Goal: Task Accomplishment & Management: Use online tool/utility

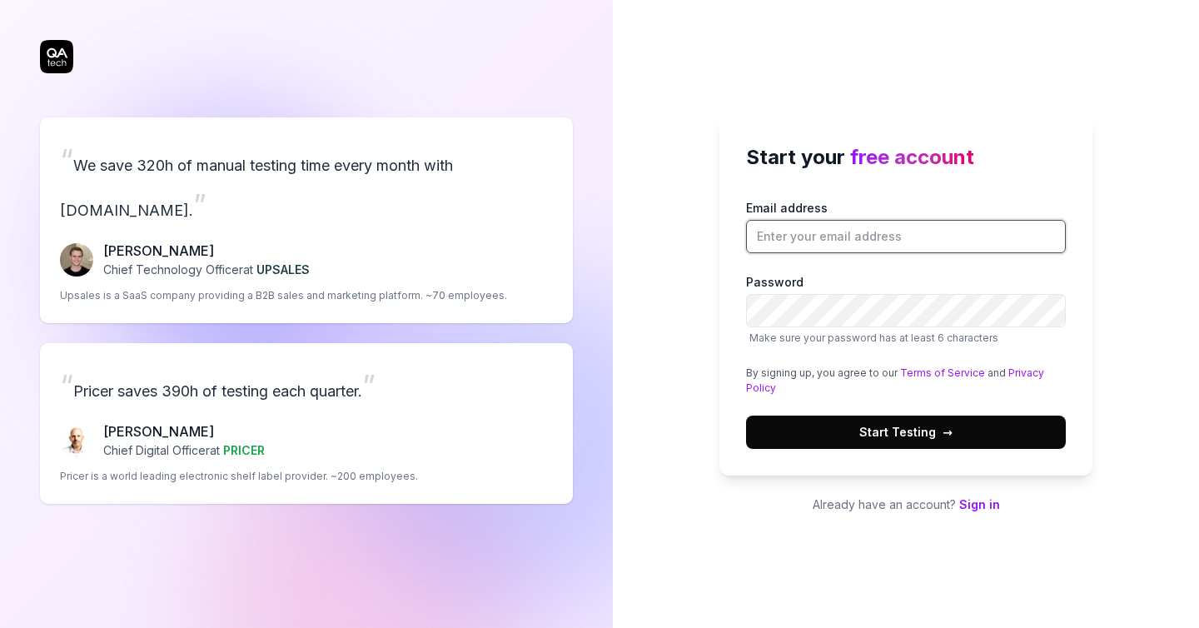
click at [828, 234] on input "Email address" at bounding box center [906, 236] width 320 height 33
click at [828, 395] on div "Email address Password Make sure your password has at least 6 characters By sig…" at bounding box center [906, 324] width 320 height 250
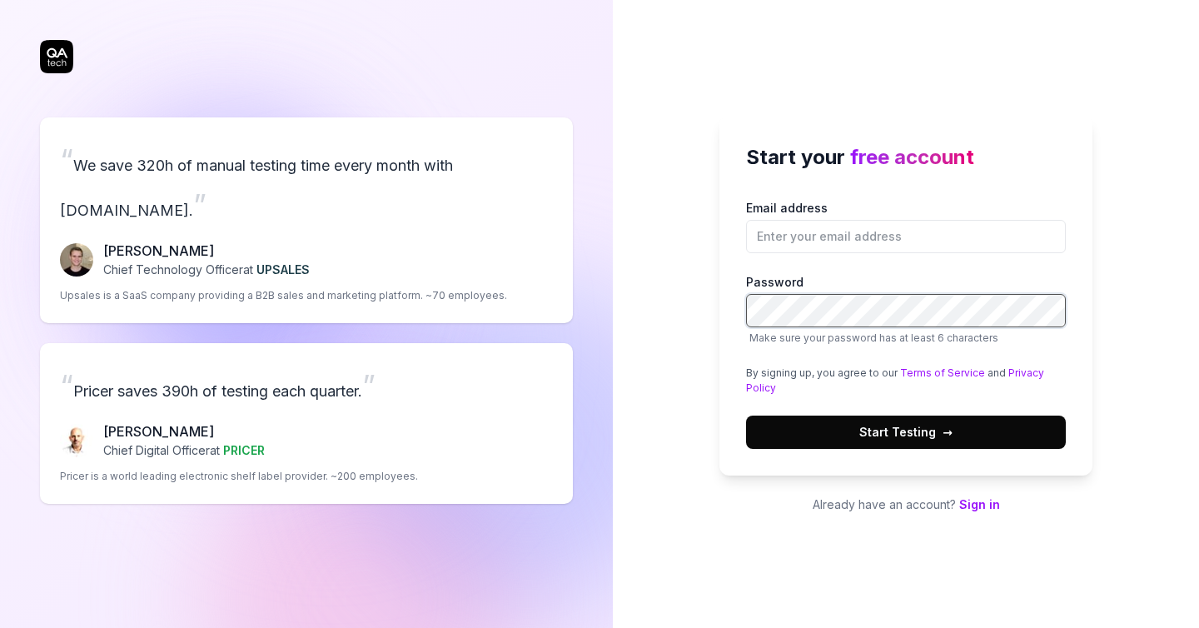
click at [826, 309] on body "Start your free account Email address Password Make sure your password has at l…" at bounding box center [599, 314] width 1199 height 628
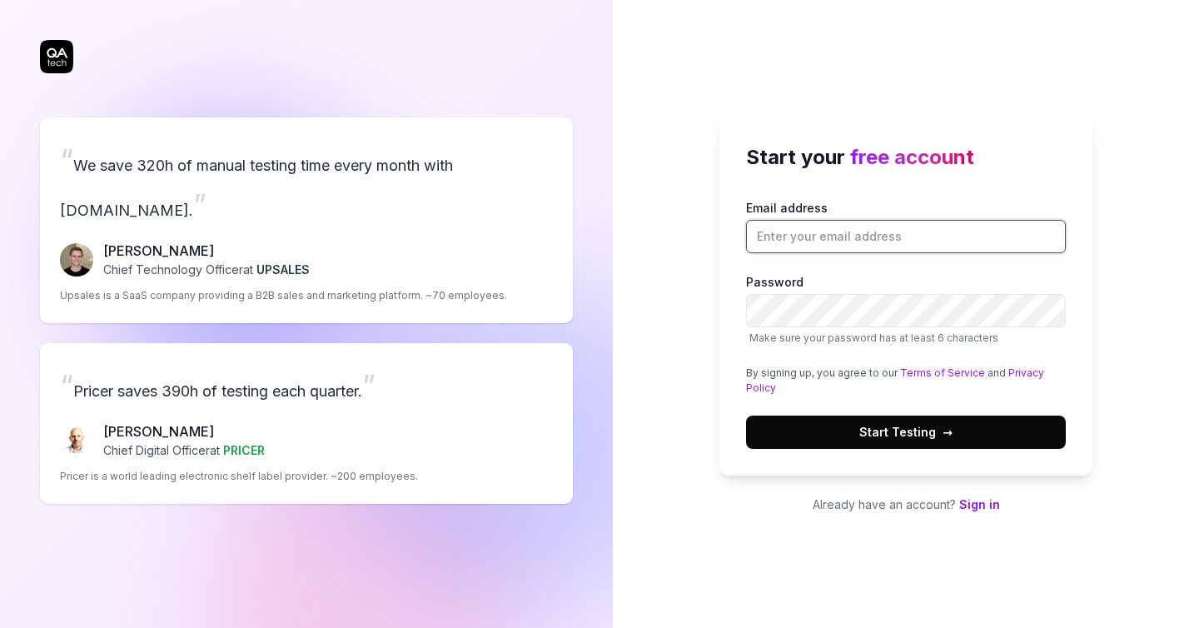
click at [825, 244] on input "Email address" at bounding box center [906, 236] width 320 height 33
paste input "cefofid546@ampdial.com"
type input "cefofid546@ampdial.com"
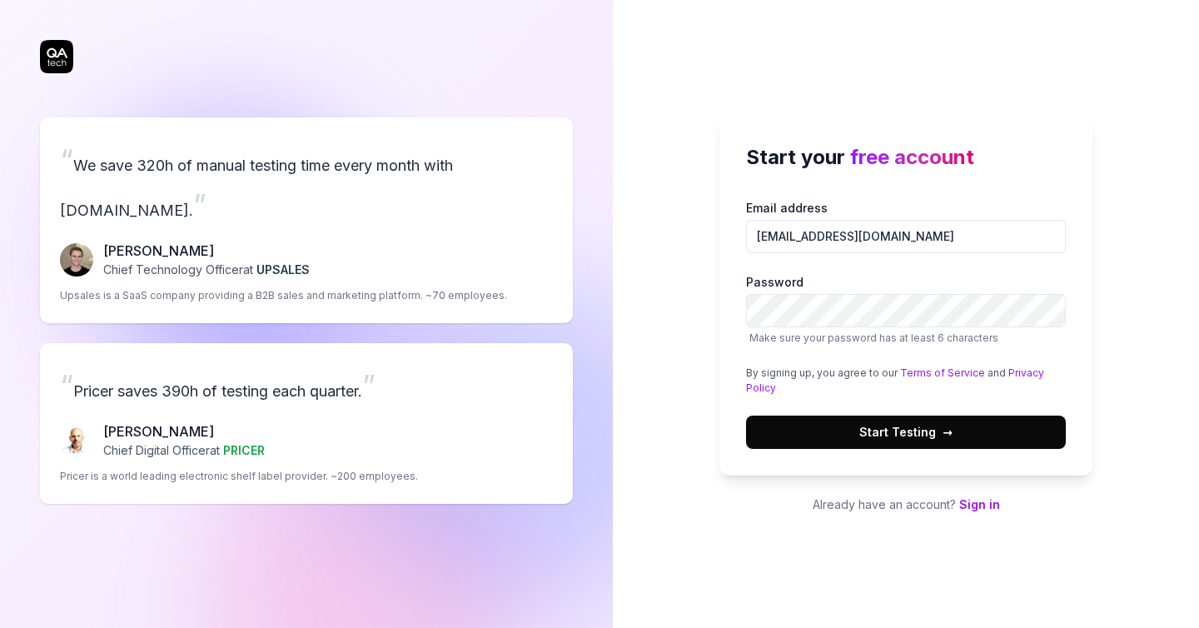
click at [878, 435] on span "Start Testing →" at bounding box center [905, 431] width 93 height 17
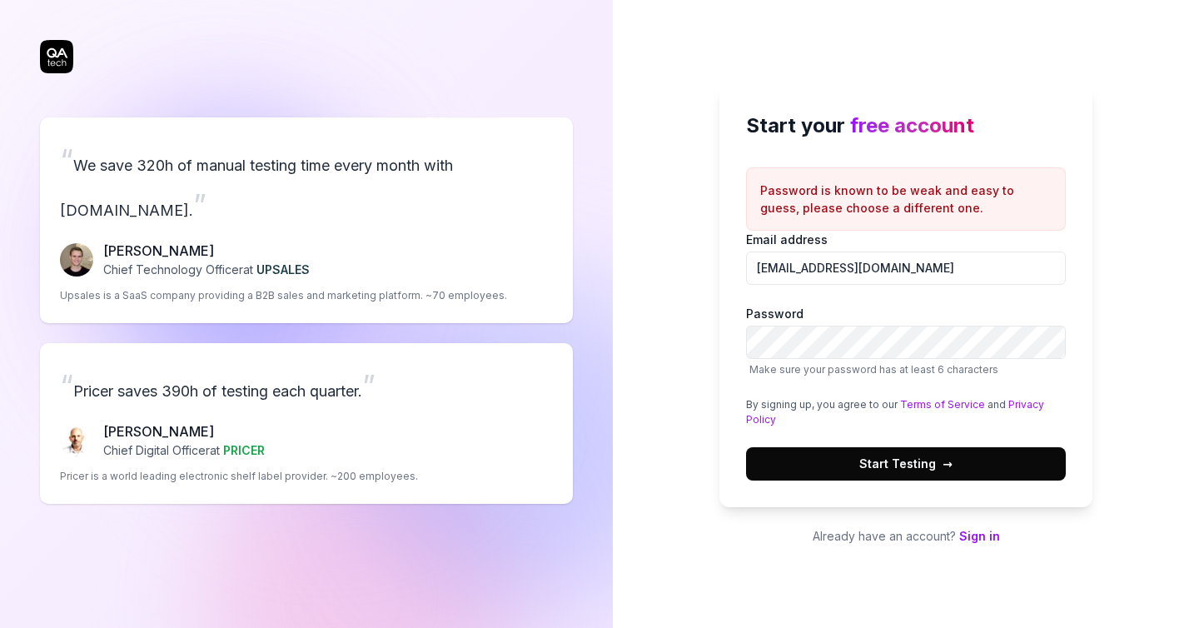
click at [984, 341] on iframe at bounding box center [1020, 174] width 358 height 333
click at [746, 447] on button "Start Testing →" at bounding box center [906, 463] width 320 height 33
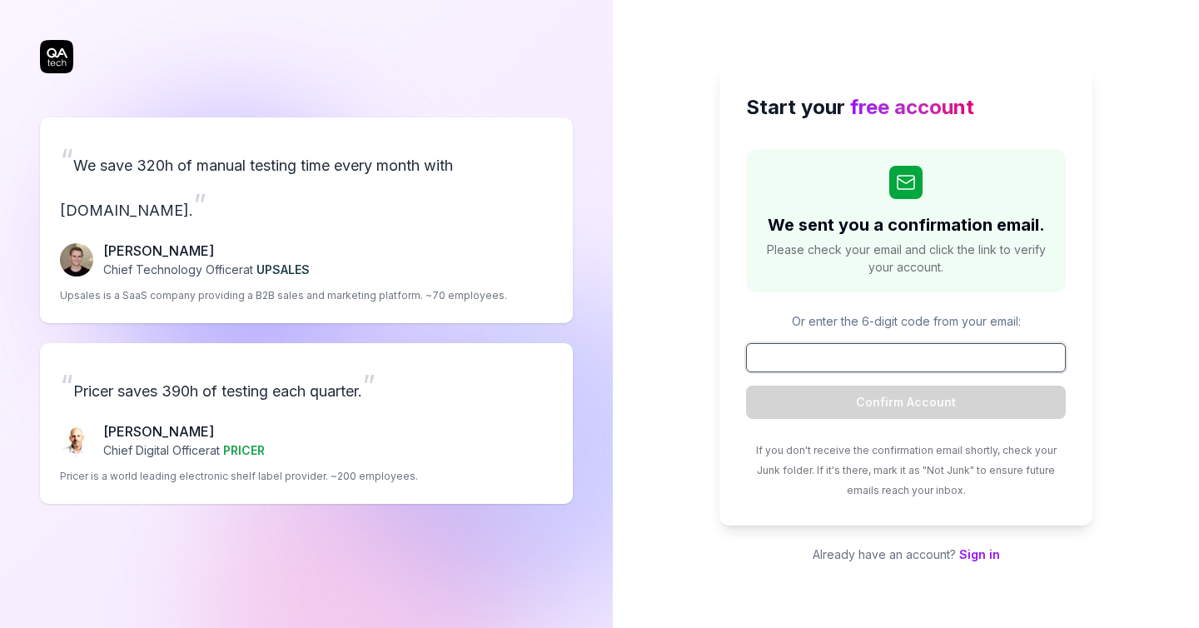
click at [805, 364] on input at bounding box center [906, 357] width 320 height 29
paste input "608473"
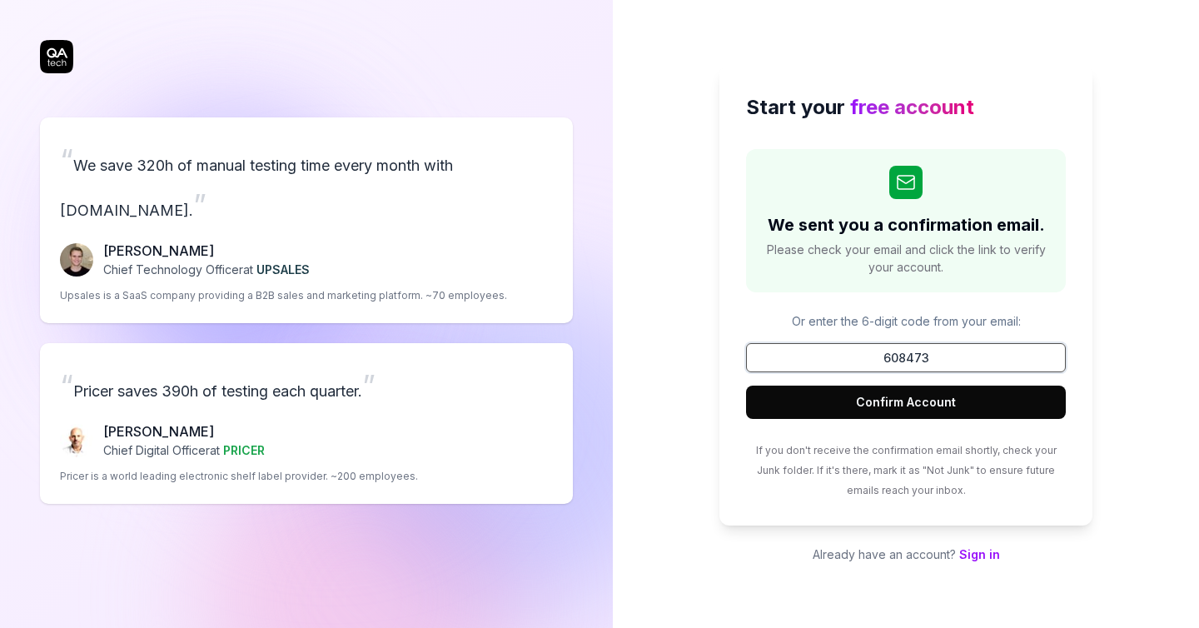
type input "608473"
click at [875, 403] on button "Confirm Account" at bounding box center [906, 401] width 320 height 33
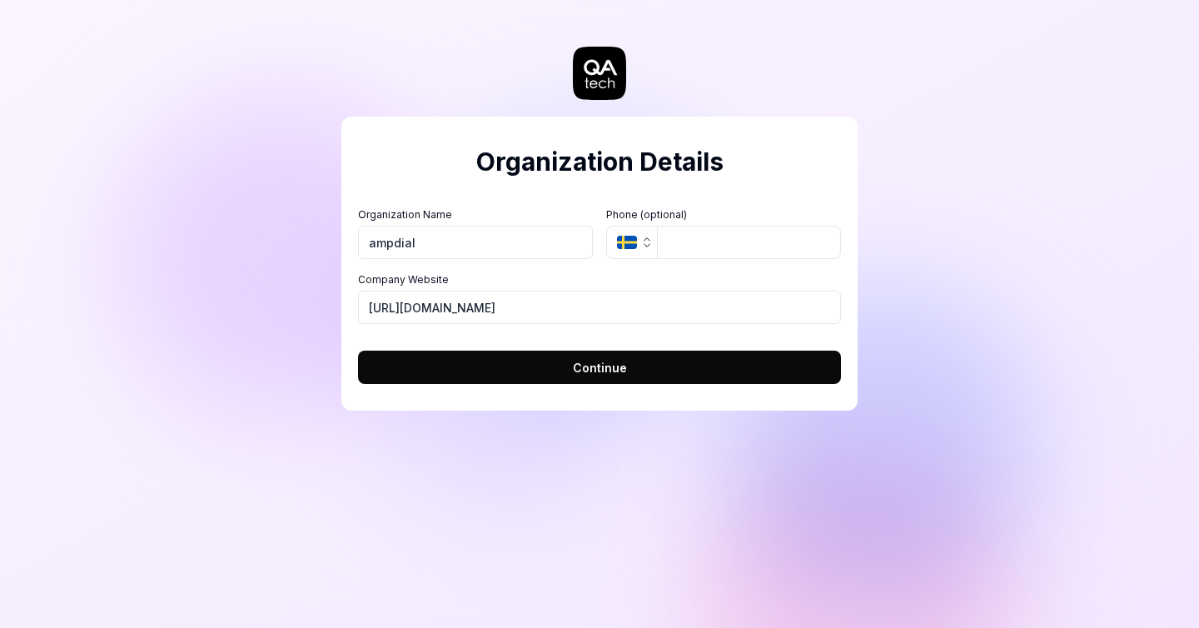
type input "ampdial"
click at [639, 365] on button "Continue" at bounding box center [599, 367] width 483 height 33
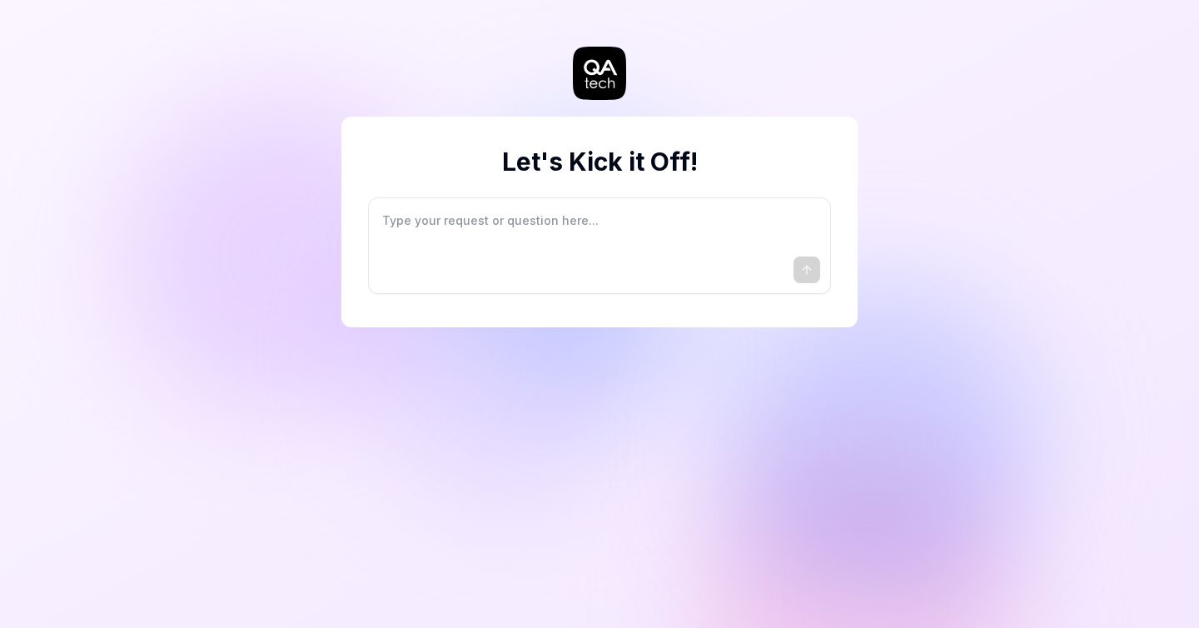
type textarea "*"
type textarea "I"
type textarea "*"
type textarea "I"
type textarea "*"
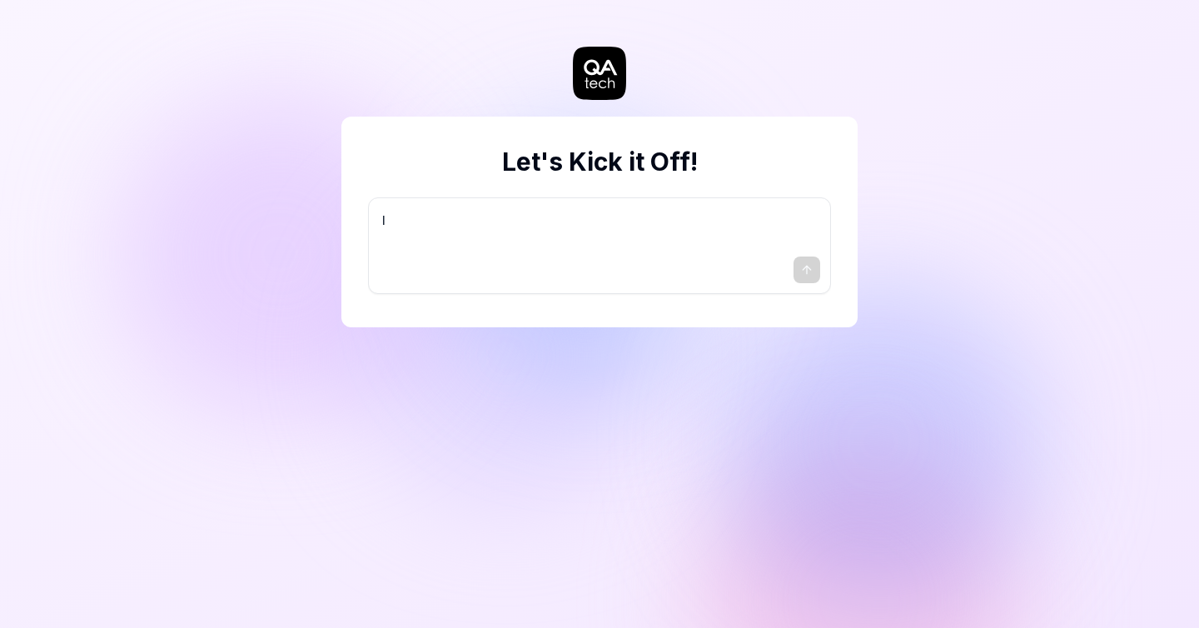
type textarea "I w"
type textarea "*"
type textarea "I wa"
type textarea "*"
type textarea "I wan"
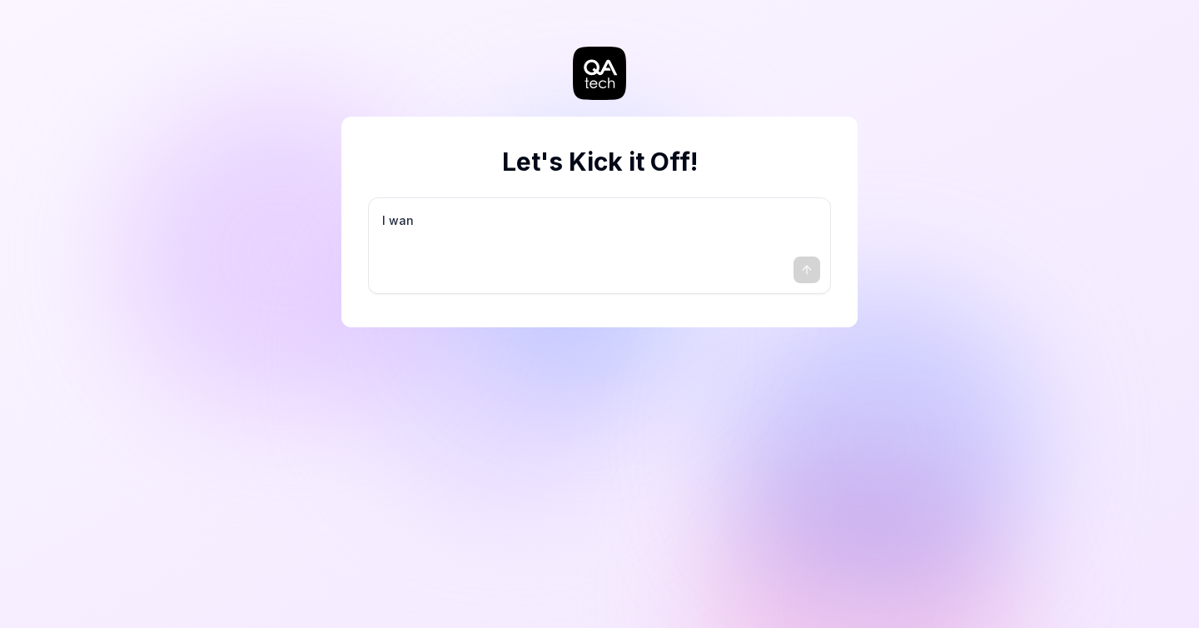
type textarea "*"
type textarea "I want"
type textarea "*"
type textarea "I want"
type textarea "*"
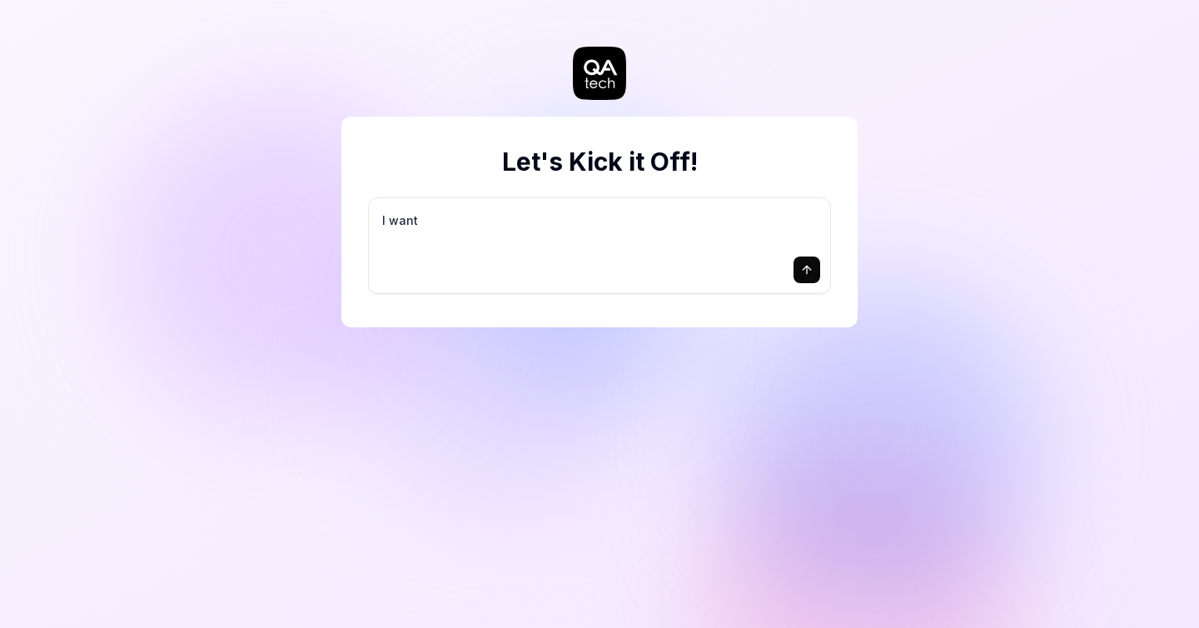
type textarea "I want a"
type textarea "*"
type textarea "I want a"
type textarea "*"
type textarea "I want a g"
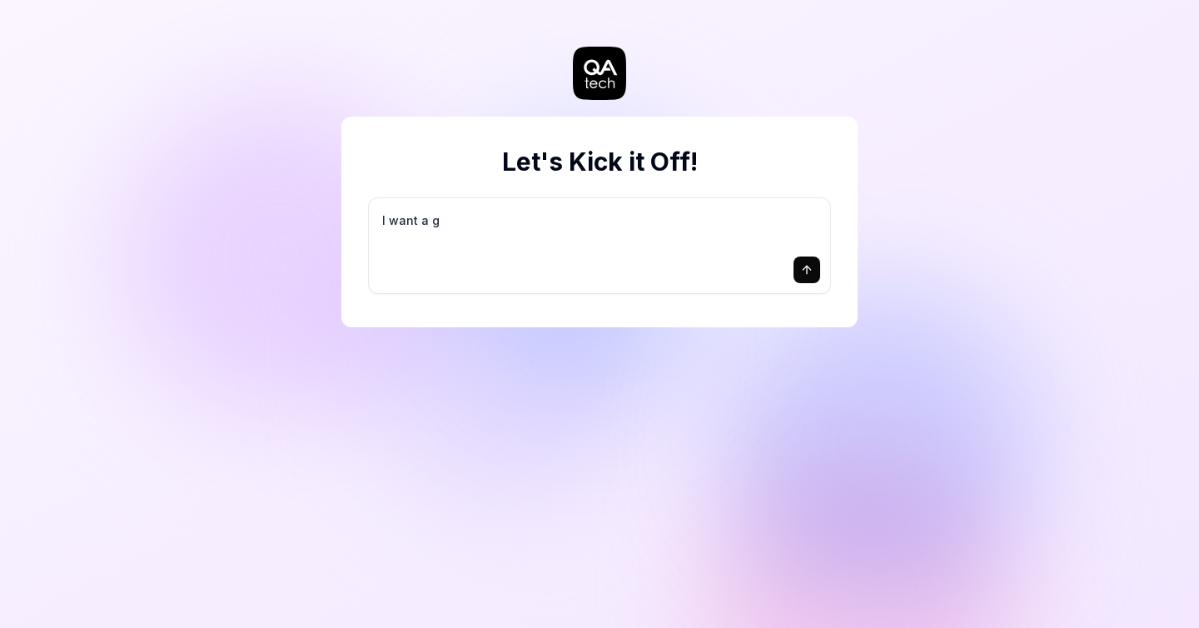
type textarea "*"
type textarea "I want a go"
type textarea "*"
type textarea "I want a goo"
type textarea "*"
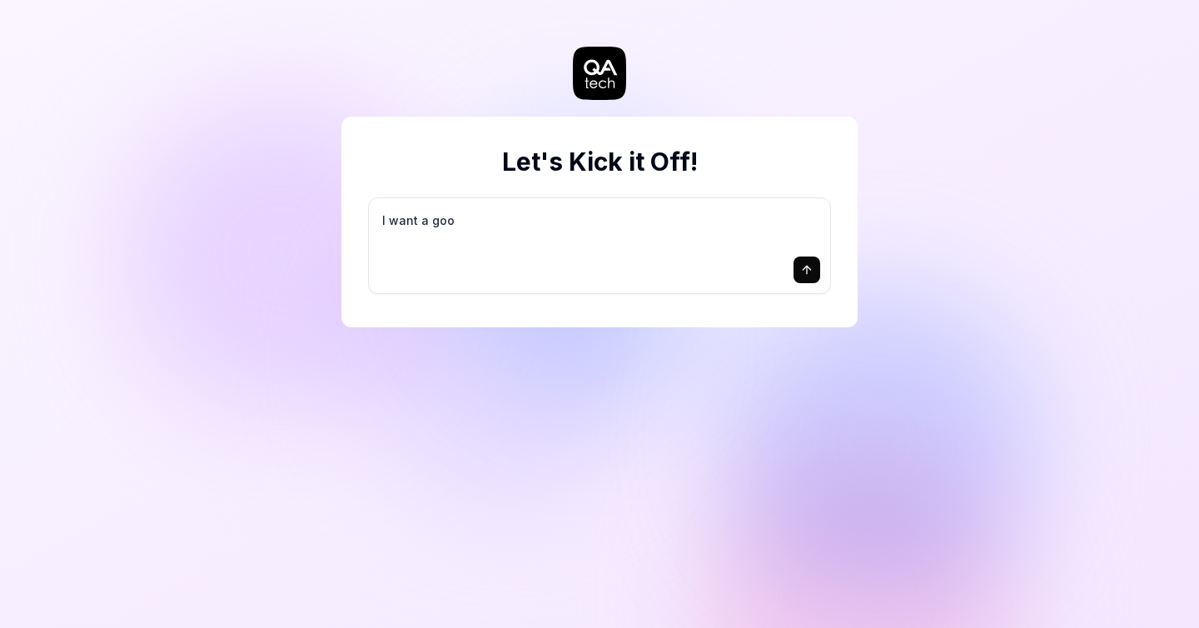
type textarea "I want a good"
type textarea "*"
type textarea "I want a good"
type textarea "*"
type textarea "I want a good t"
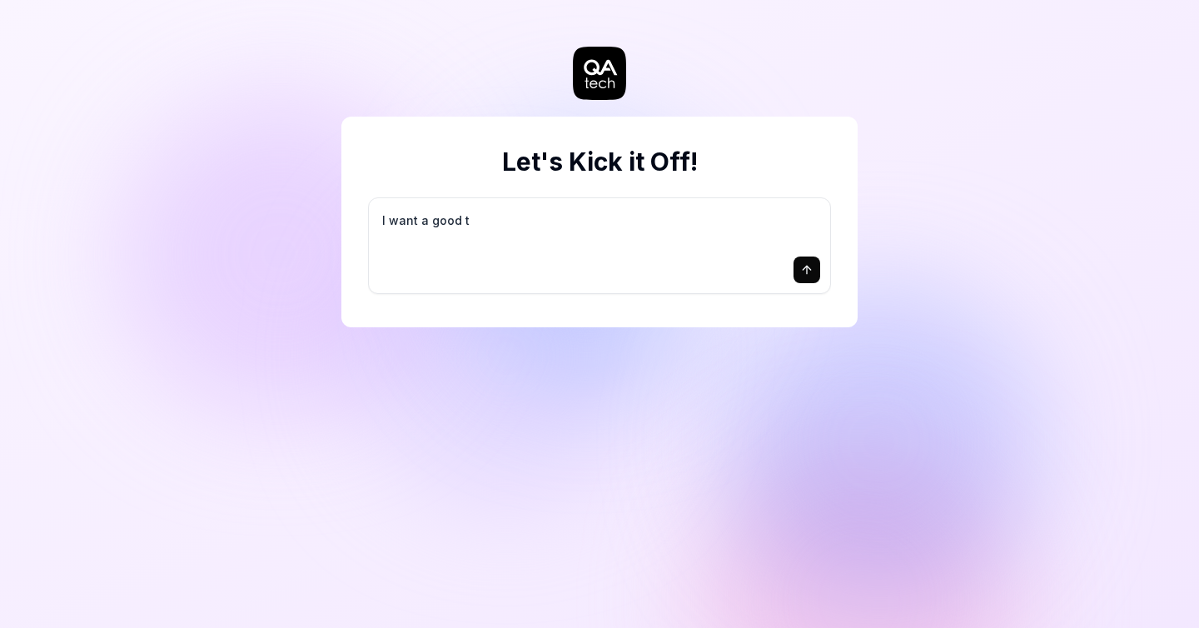
type textarea "*"
type textarea "I want a good te"
type textarea "*"
type textarea "I want a good tes"
type textarea "*"
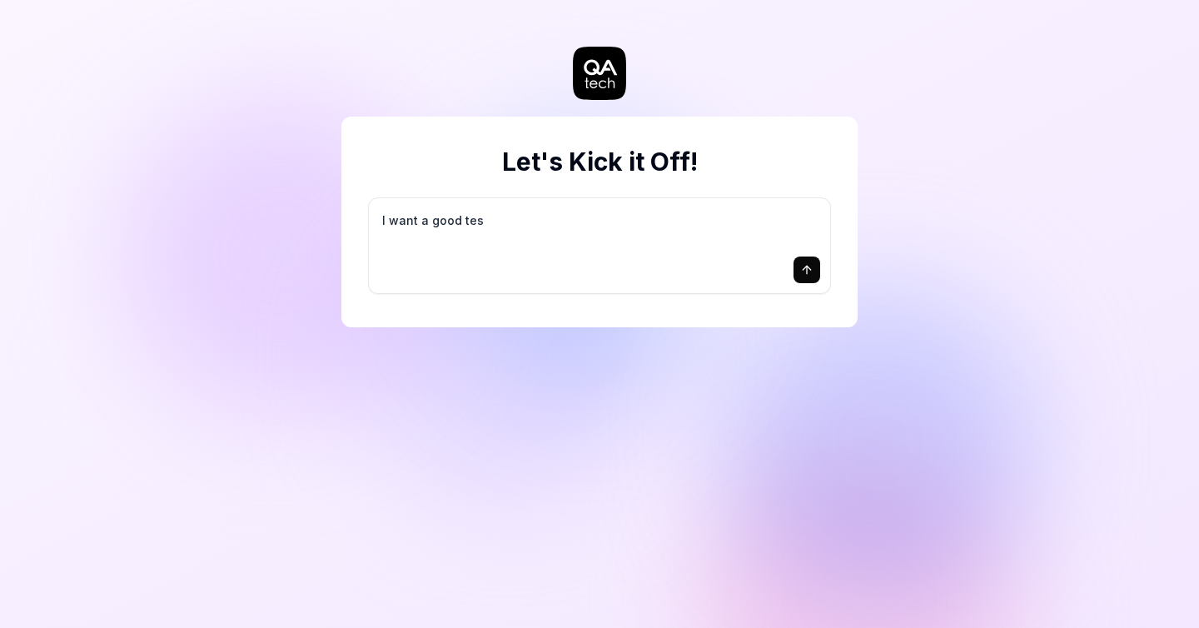
type textarea "I want a good test"
type textarea "*"
type textarea "I want a good test"
type textarea "*"
type textarea "I want a good test s"
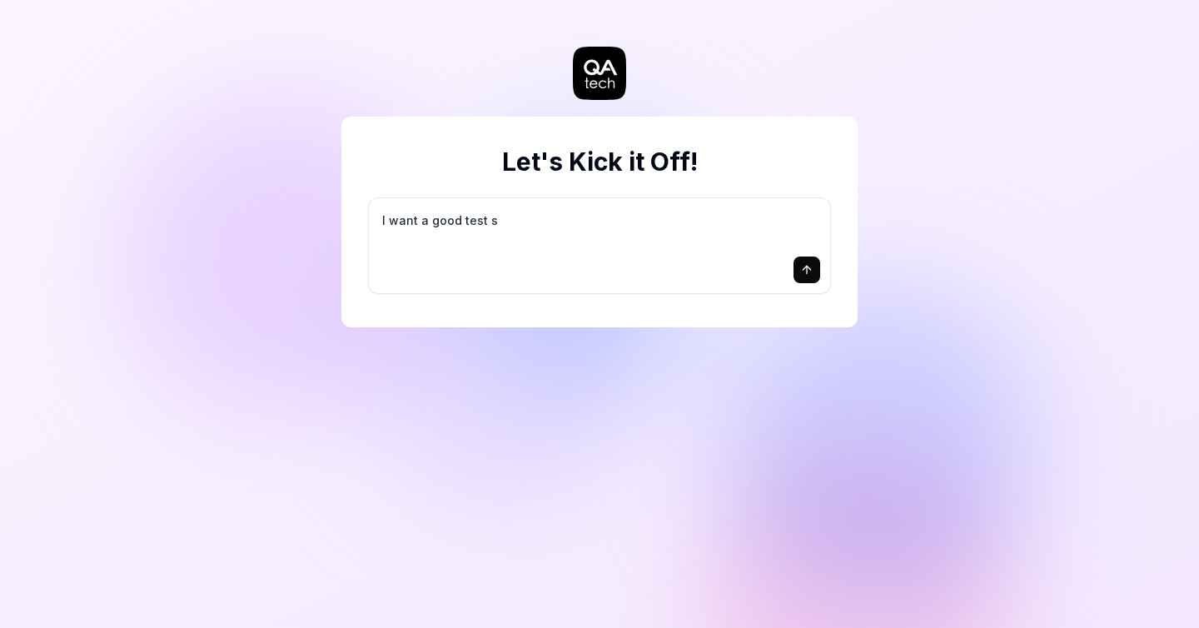
type textarea "*"
type textarea "I want a good test se"
type textarea "*"
type textarea "I want a good test set"
type textarea "*"
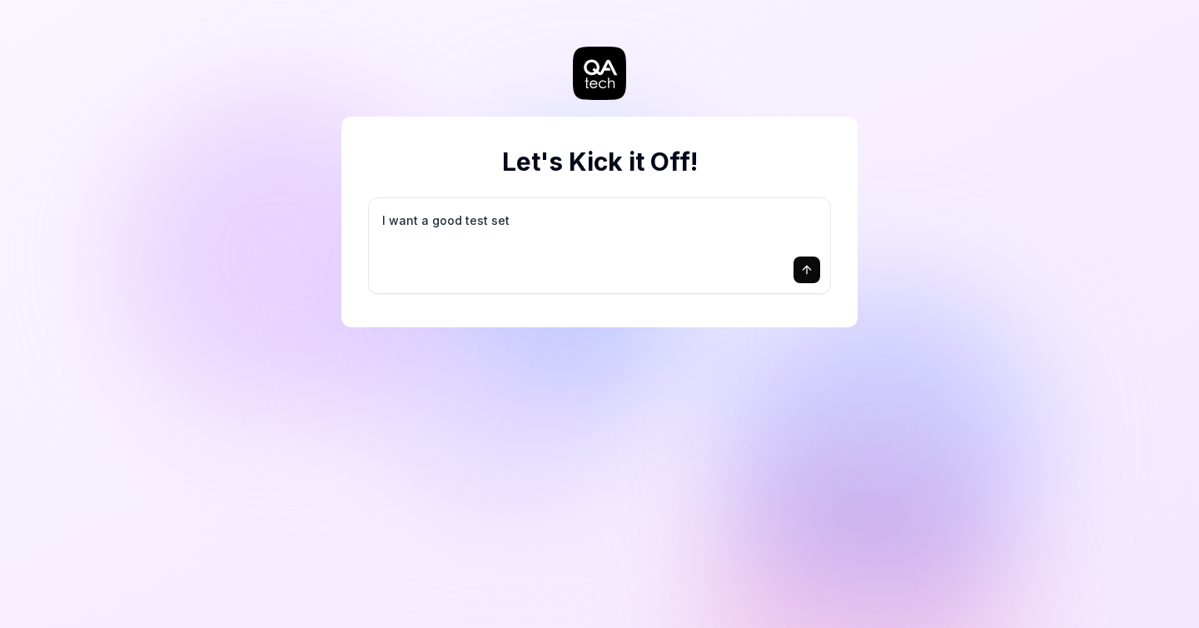
type textarea "I want a good test setu"
type textarea "*"
type textarea "I want a good test setup"
type textarea "*"
type textarea "I want a good test setup"
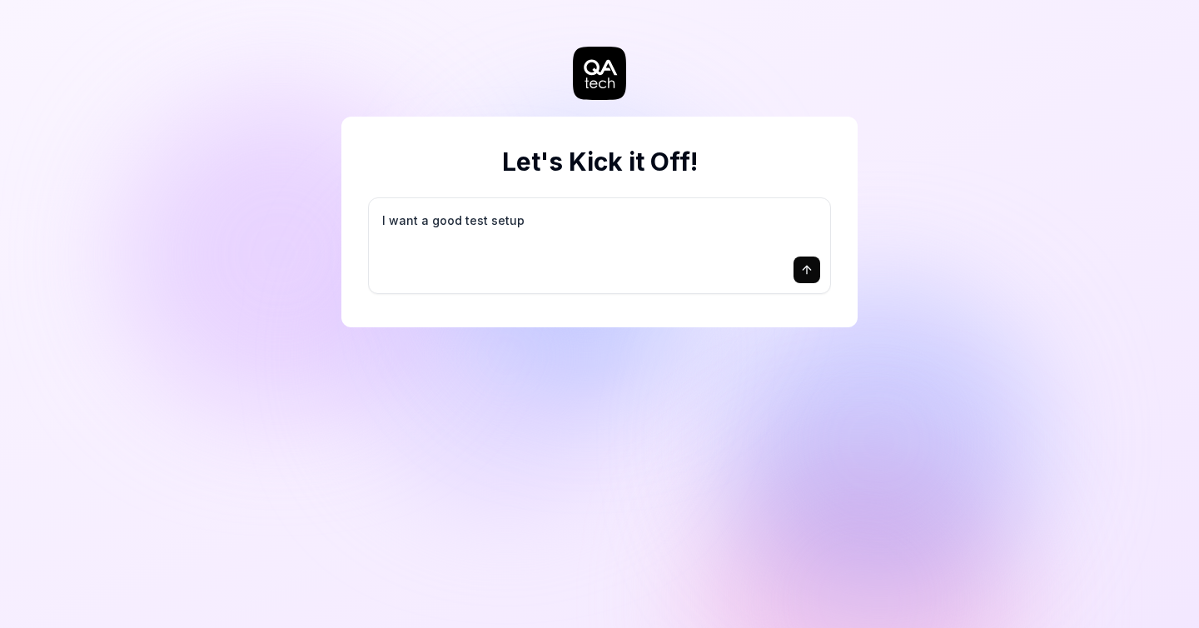
type textarea "*"
type textarea "I want a good test setup f"
type textarea "*"
type textarea "I want a good test setup fo"
type textarea "*"
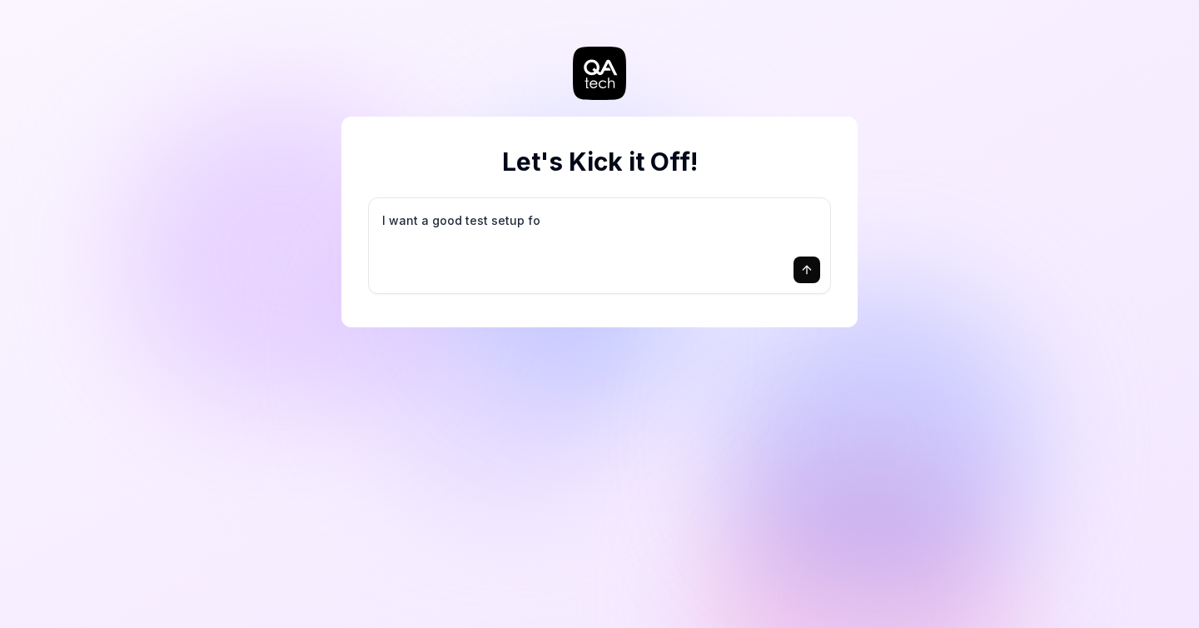
type textarea "I want a good test setup for"
type textarea "*"
type textarea "I want a good test setup for"
type textarea "*"
type textarea "I want a good test setup for m"
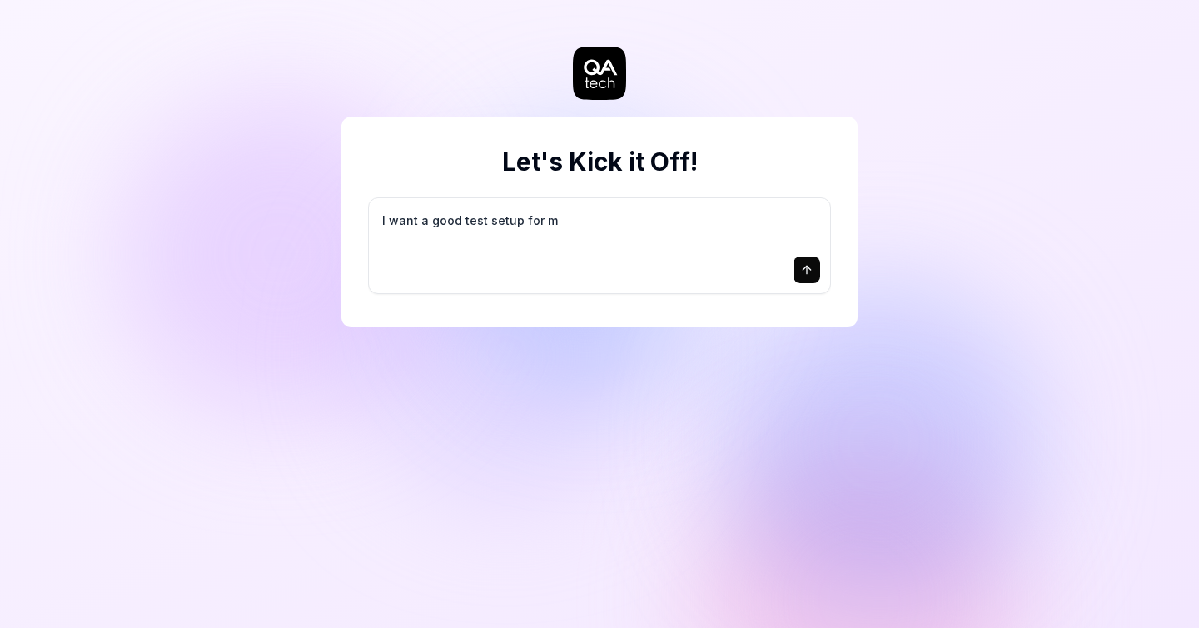
type textarea "*"
type textarea "I want a good test setup for my"
type textarea "*"
type textarea "I want a good test setup for my"
type textarea "*"
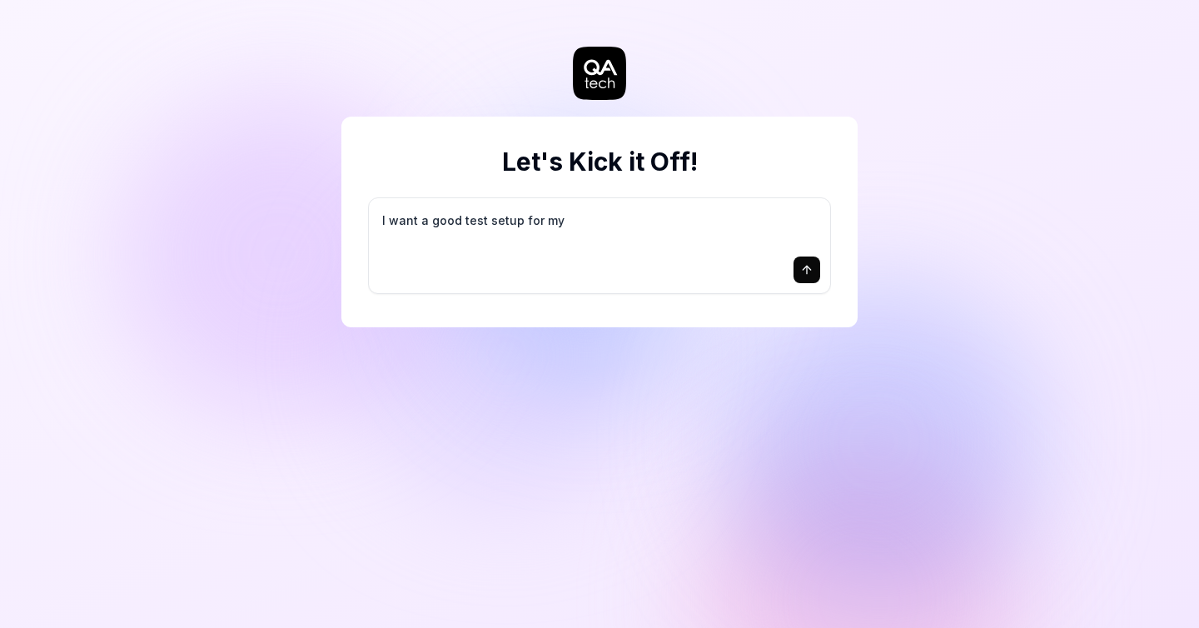
type textarea "I want a good test setup for my s"
type textarea "*"
type textarea "I want a good test setup for my si"
type textarea "*"
type textarea "I want a good test setup for my sit"
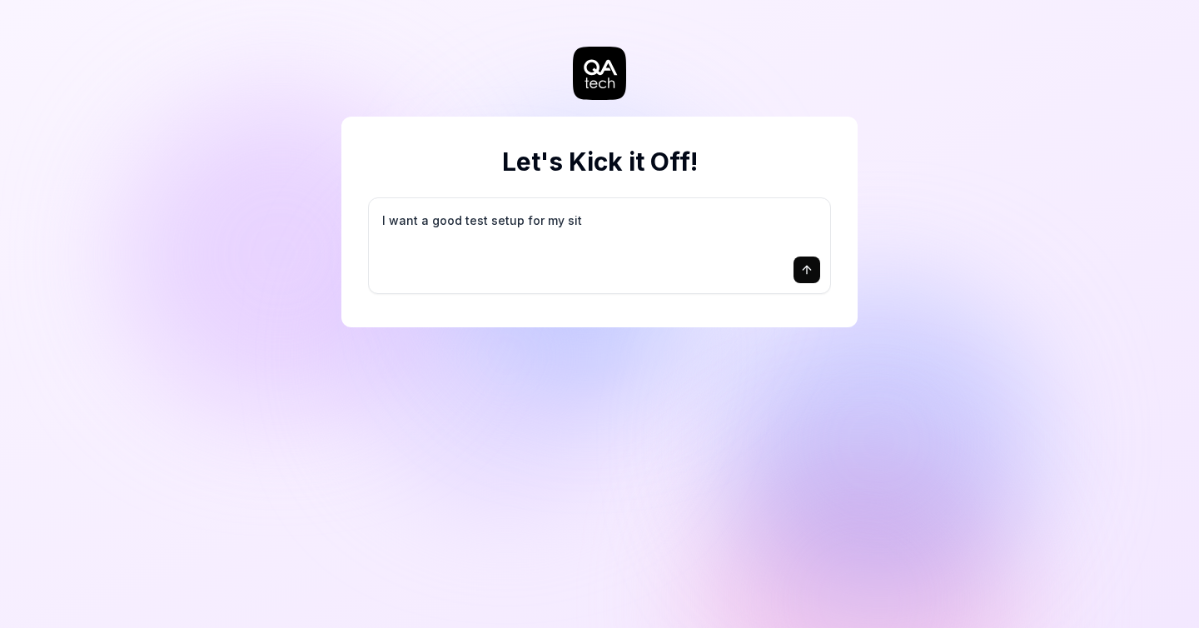
type textarea "*"
type textarea "I want a good test setup for my site"
type textarea "*"
type textarea "I want a good test setup for my site"
type textarea "*"
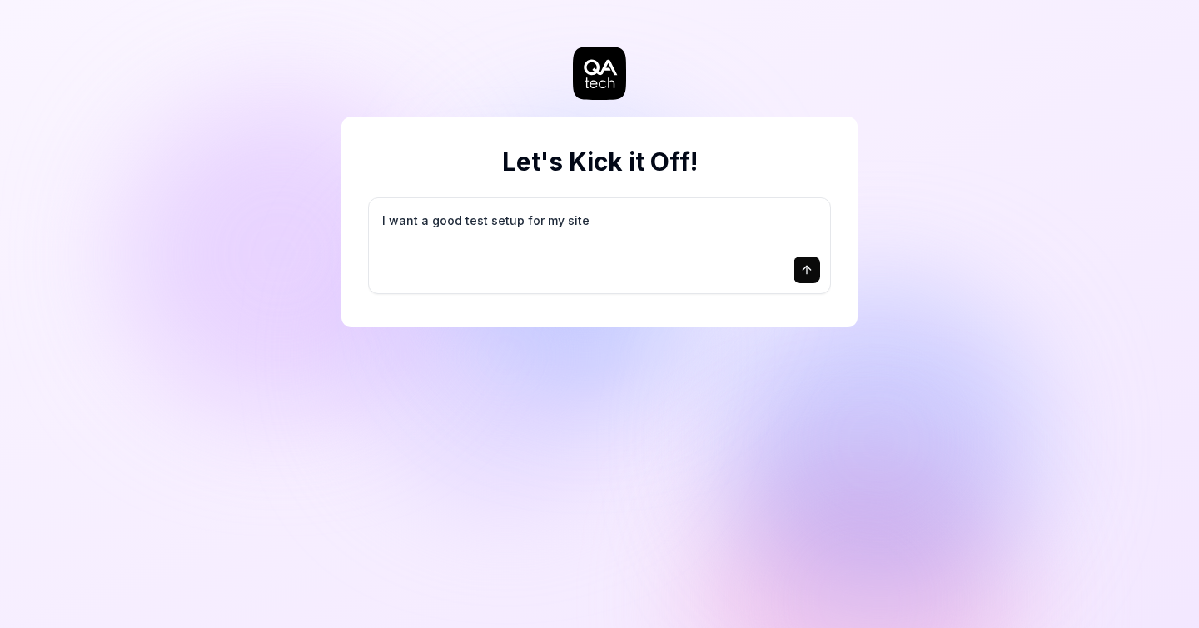
type textarea "I want a good test setup for my site -"
type textarea "*"
type textarea "I want a good test setup for my site -"
type textarea "*"
type textarea "I want a good test setup for my site - h"
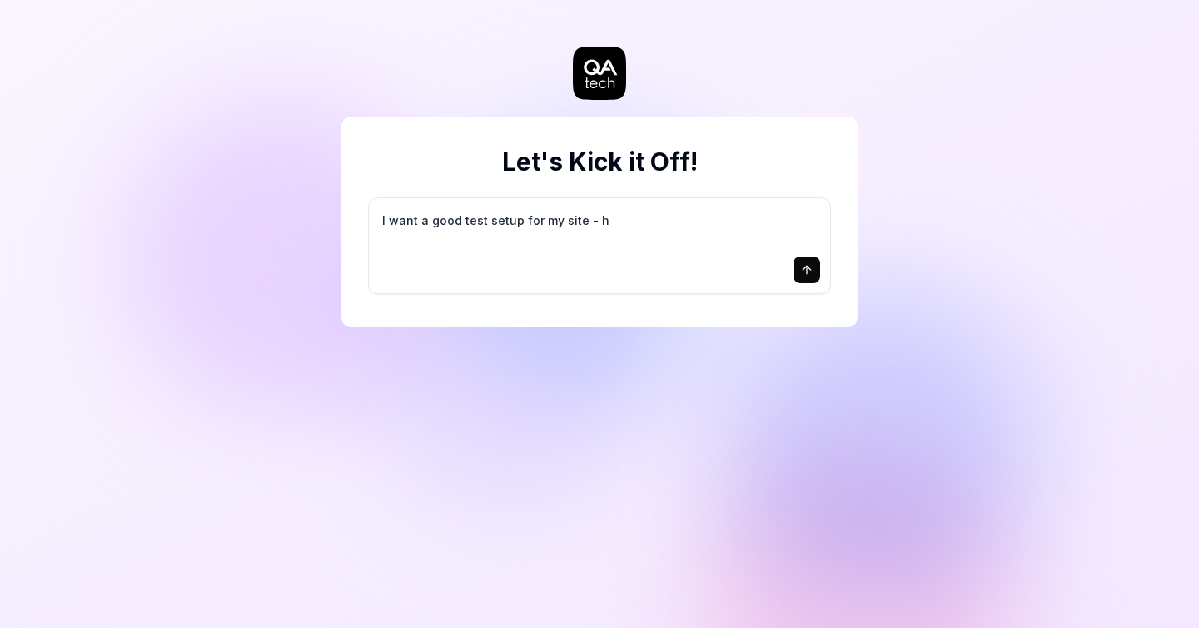
type textarea "*"
type textarea "I want a good test setup for my site - he"
type textarea "*"
type textarea "I want a good test setup for my site - hel"
type textarea "*"
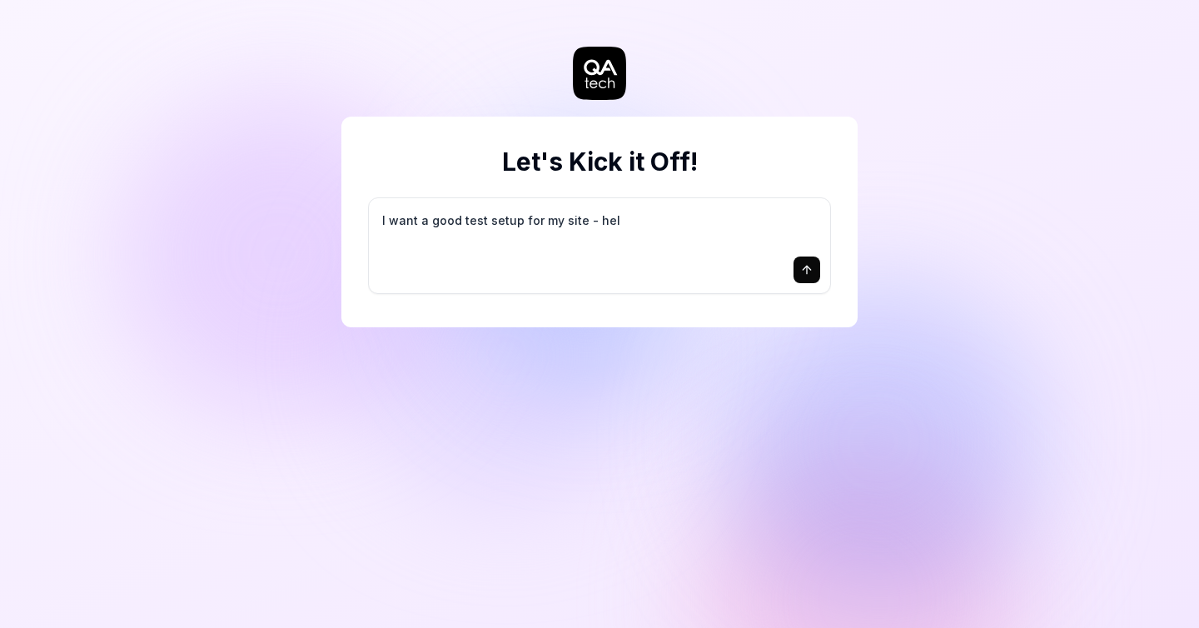
type textarea "I want a good test setup for my site - help"
type textarea "*"
type textarea "I want a good test setup for my site - help"
type textarea "*"
type textarea "I want a good test setup for my site - help m"
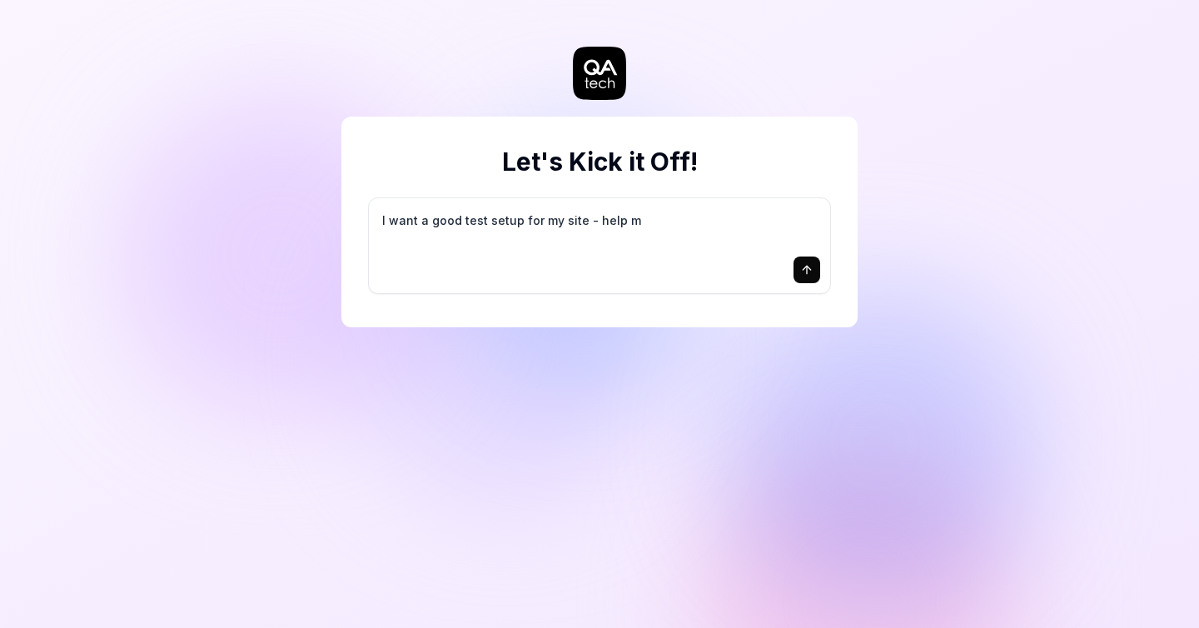
type textarea "*"
type textarea "I want a good test setup for my site - help me"
type textarea "*"
type textarea "I want a good test setup for my site - help me"
type textarea "*"
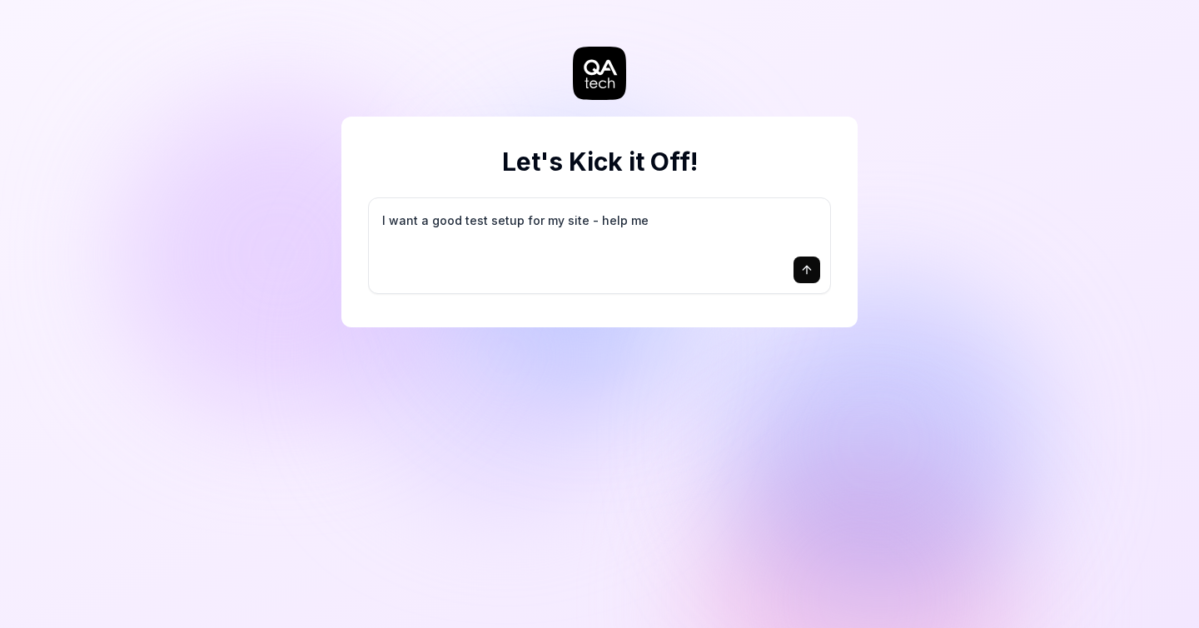
type textarea "I want a good test setup for my site - help me c"
type textarea "*"
type textarea "I want a good test setup for my site - help me cr"
type textarea "*"
type textarea "I want a good test setup for my site - help me cre"
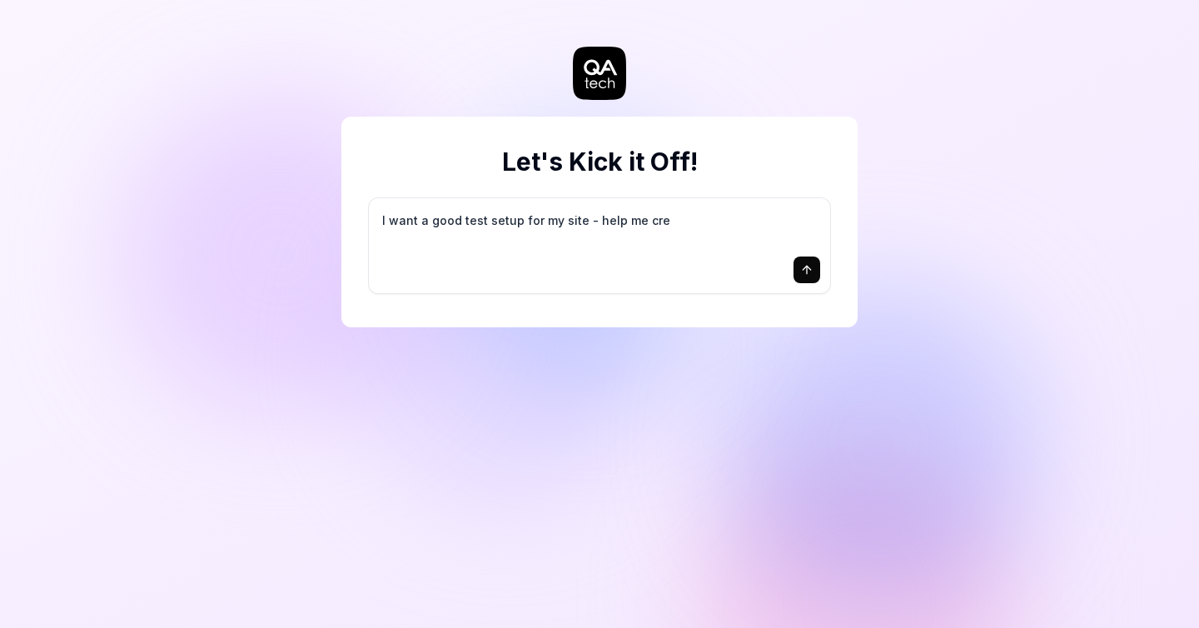
type textarea "*"
type textarea "I want a good test setup for my site - help me crea"
type textarea "*"
type textarea "I want a good test setup for my site - help me creat"
type textarea "*"
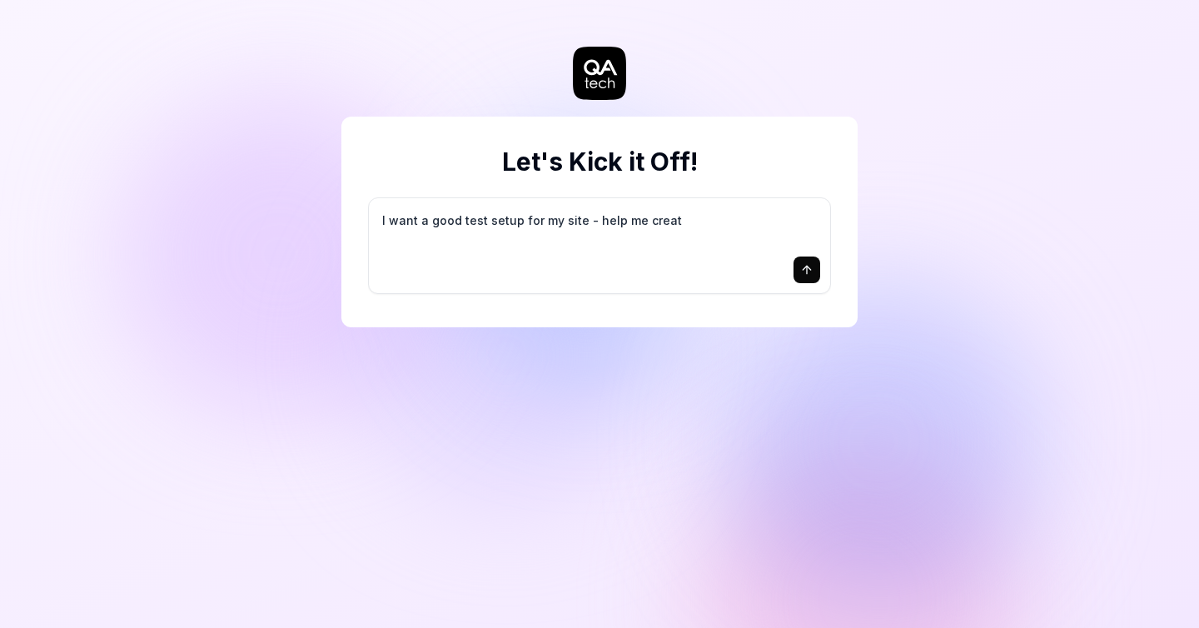
type textarea "I want a good test setup for my site - help me create"
type textarea "*"
type textarea "I want a good test setup for my site - help me create"
type textarea "*"
type textarea "I want a good test setup for my site - help me create t"
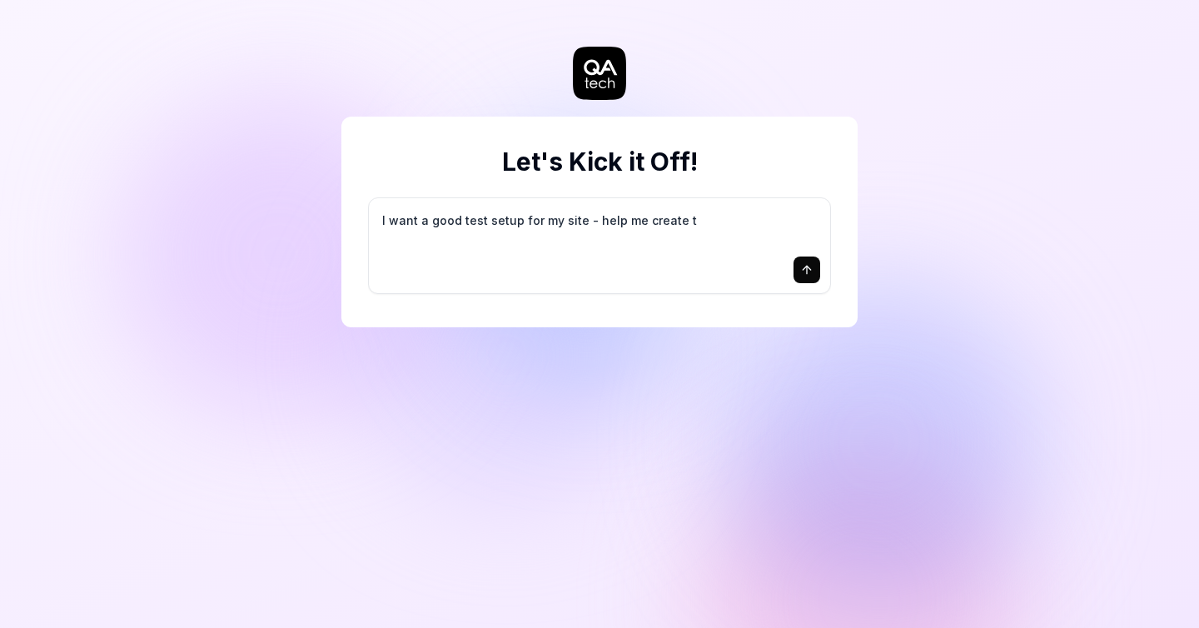
type textarea "*"
type textarea "I want a good test setup for my site - help me create th"
type textarea "*"
type textarea "I want a good test setup for my site - help me create the"
type textarea "*"
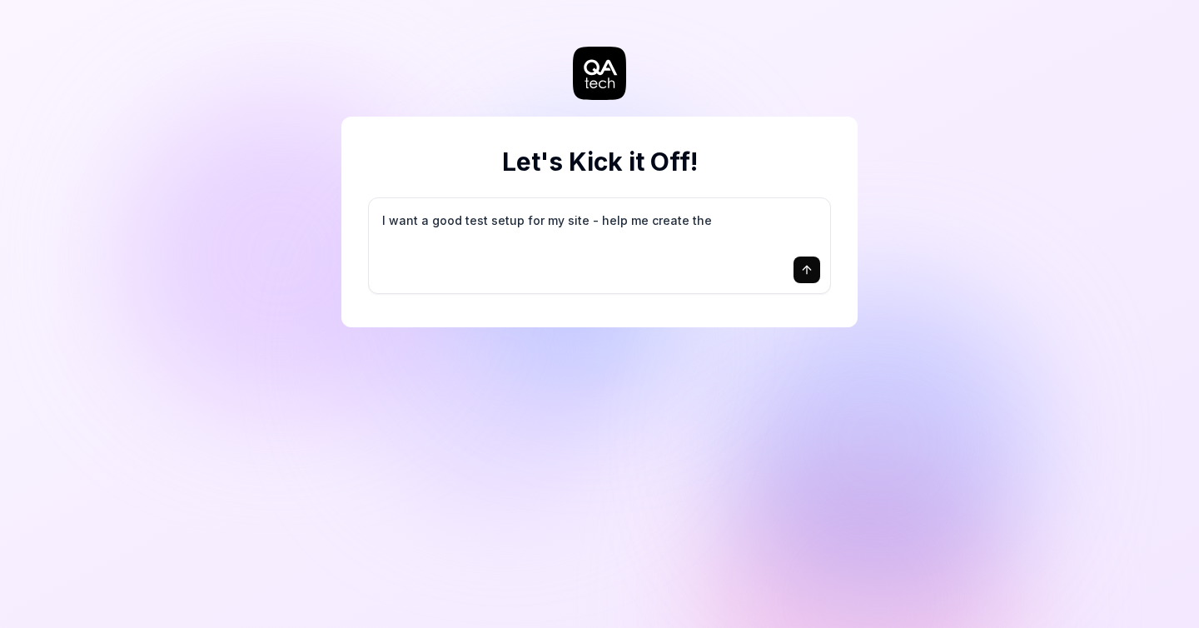
type textarea "I want a good test setup for my site - help me create the"
type textarea "*"
type textarea "I want a good test setup for my site - help me create the f"
type textarea "*"
type textarea "I want a good test setup for my site - help me create the fi"
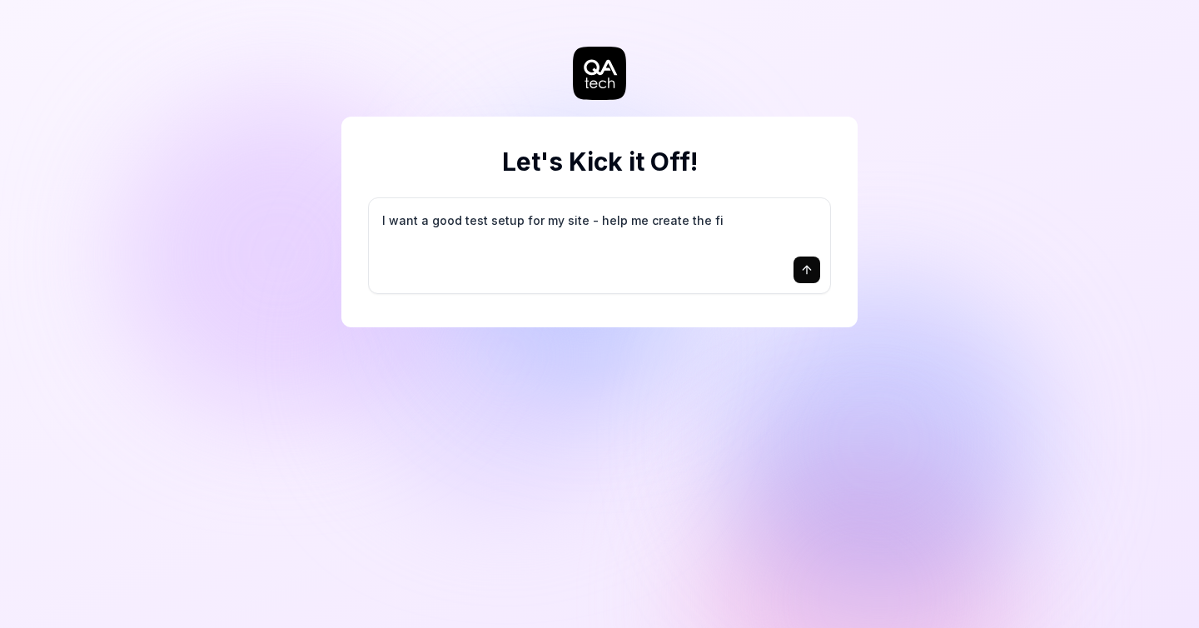
type textarea "*"
type textarea "I want a good test setup for my site - help me create the fir"
type textarea "*"
type textarea "I want a good test setup for my site - help me create the firs"
type textarea "*"
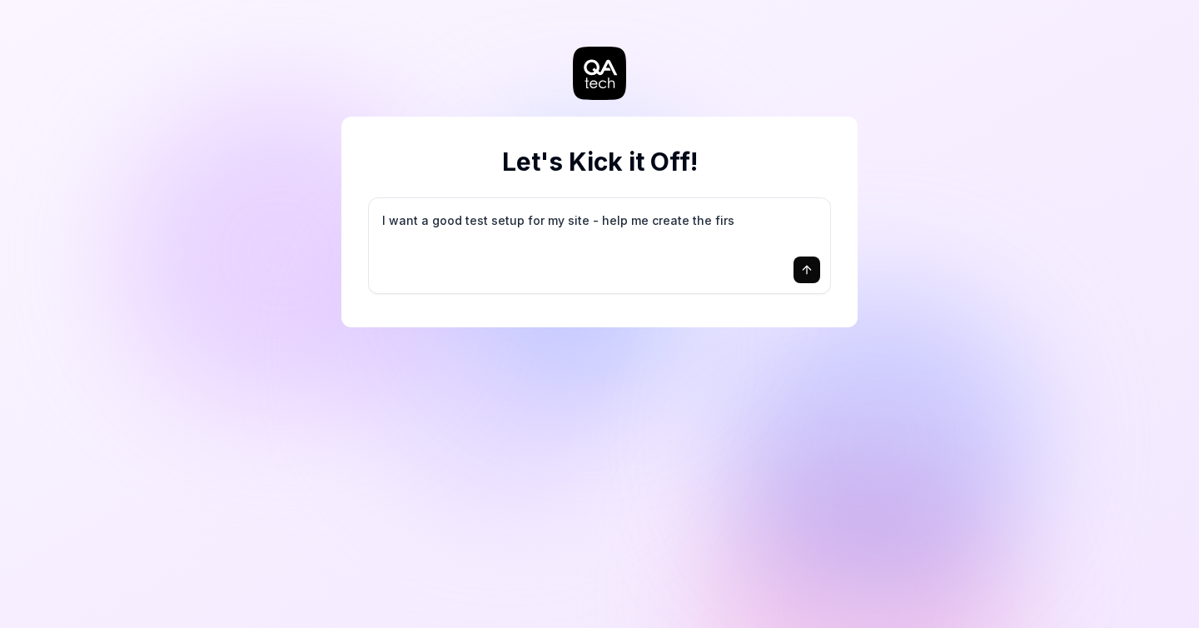
type textarea "I want a good test setup for my site - help me create the first"
type textarea "*"
type textarea "I want a good test setup for my site - help me create the first"
type textarea "*"
type textarea "I want a good test setup for my site - help me create the first 3"
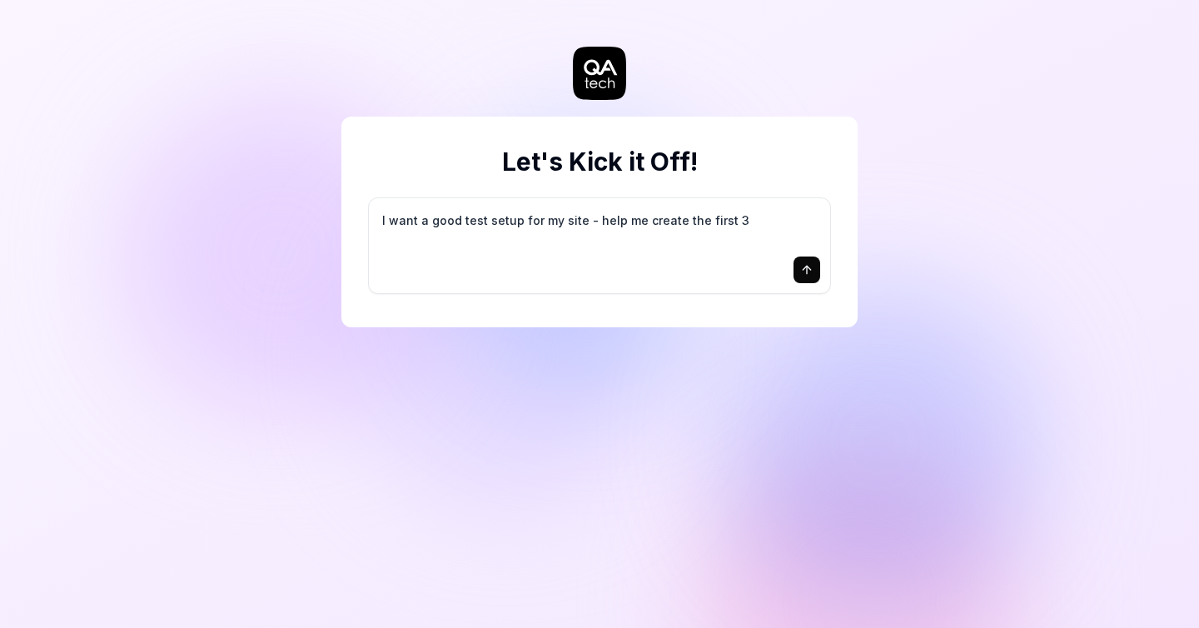
type textarea "*"
type textarea "I want a good test setup for my site - help me create the first 3-"
type textarea "*"
type textarea "I want a good test setup for my site - help me create the first 3-5"
type textarea "*"
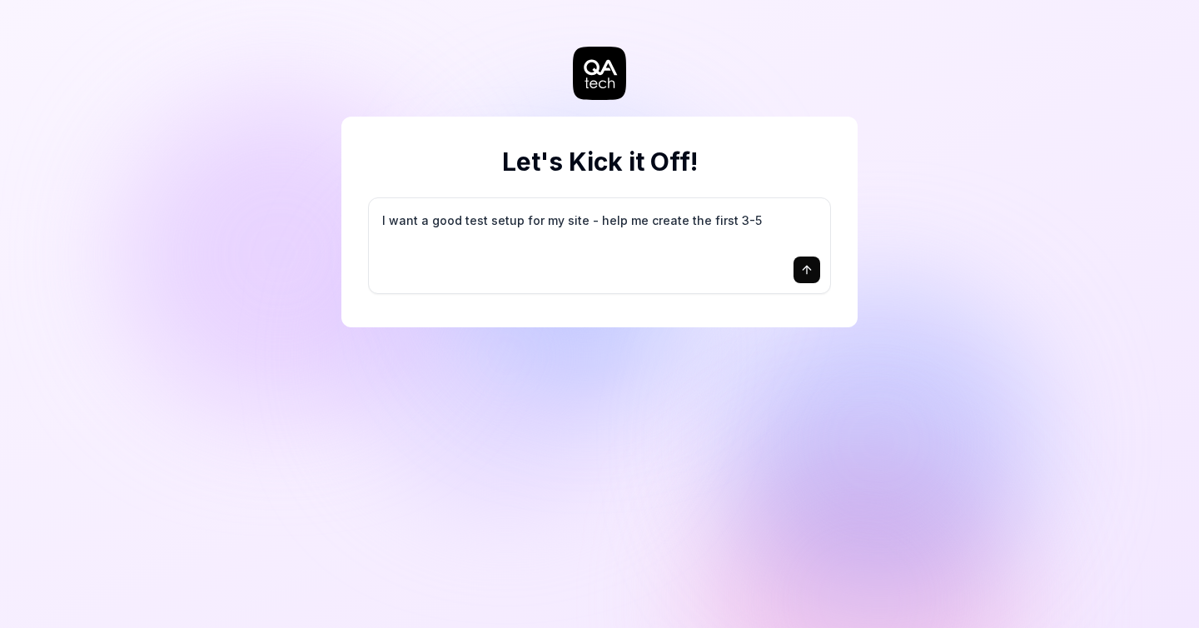
type textarea "I want a good test setup for my site - help me create the first 3-5"
type textarea "*"
type textarea "I want a good test setup for my site - help me create the first 3-5 t"
type textarea "*"
type textarea "I want a good test setup for my site - help me create the first 3-5 te"
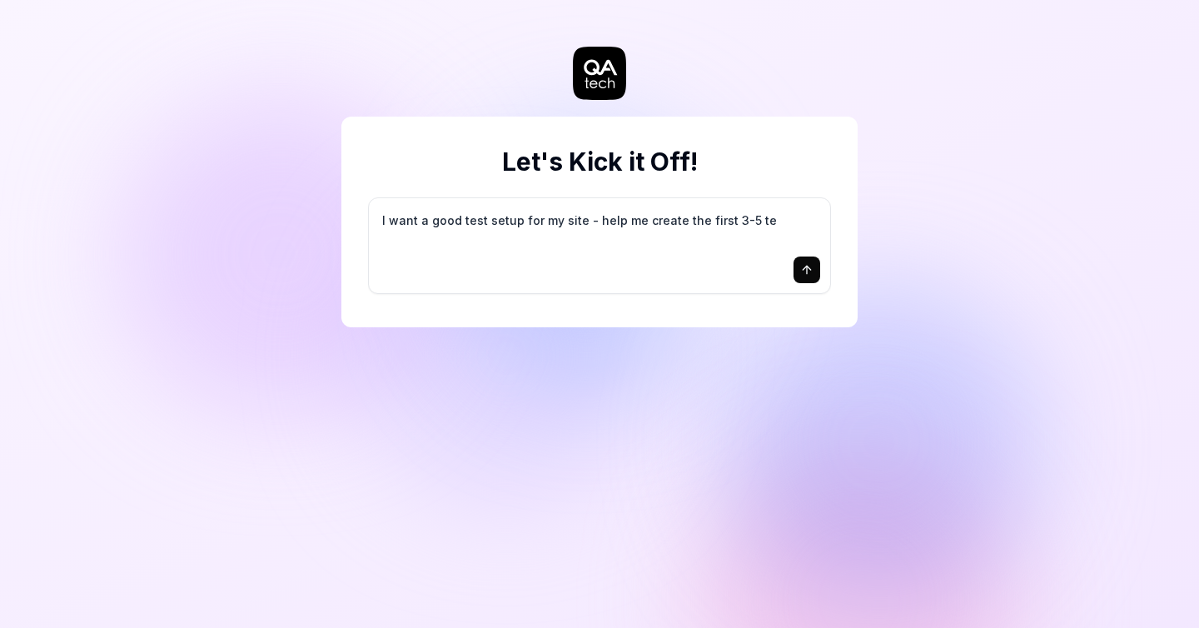
type textarea "*"
type textarea "I want a good test setup for my site - help me create the first 3-5 tes"
type textarea "*"
type textarea "I want a good test setup for my site - help me create the first 3-5 test"
type textarea "*"
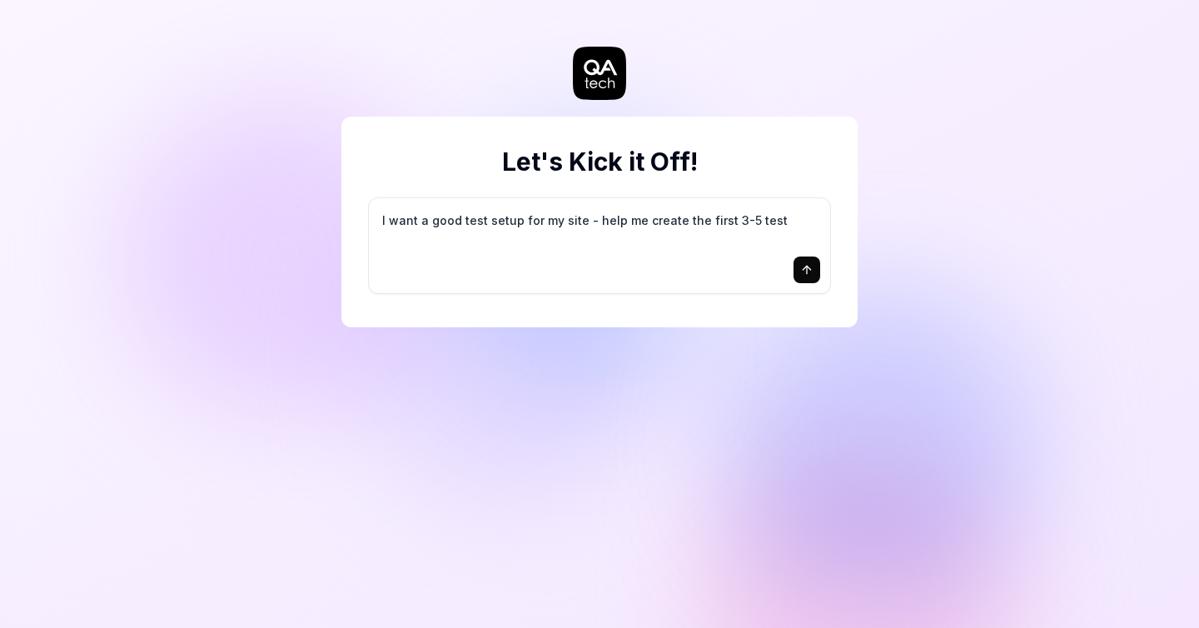
type textarea "I want a good test setup for my site - help me create the first 3-5 test"
type textarea "*"
type textarea "I want a good test setup for my site - help me create the first 3-5 test c"
type textarea "*"
type textarea "I want a good test setup for my site - help me create the first 3-5 test ca"
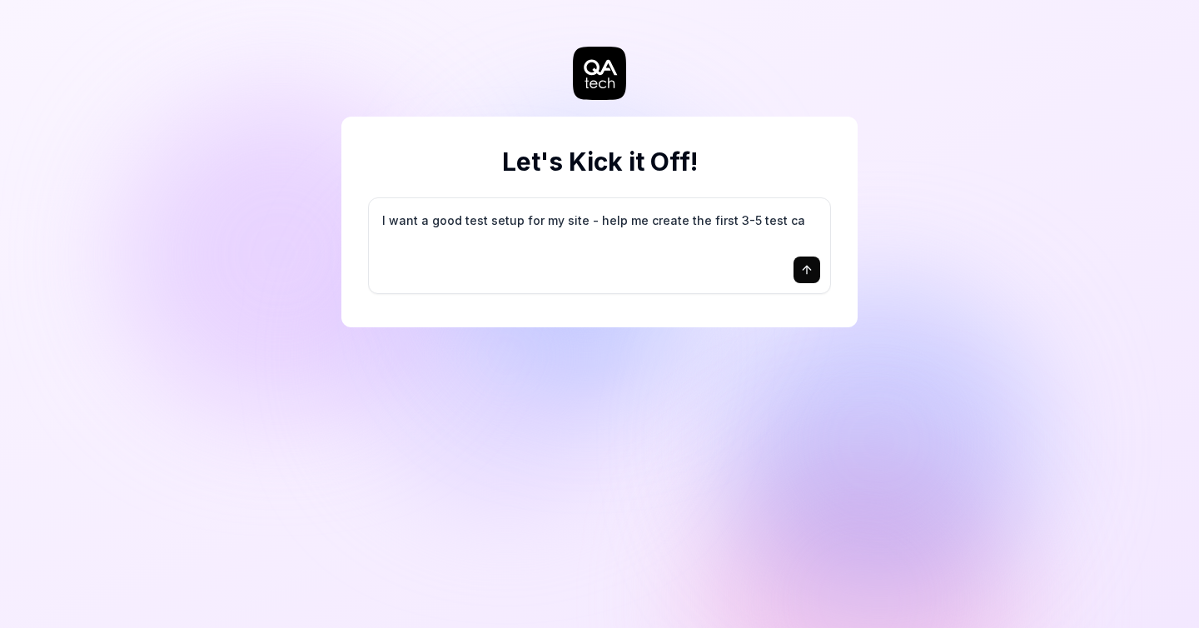
type textarea "*"
type textarea "I want a good test setup for my site - help me create the first 3-5 test cas"
type textarea "*"
type textarea "I want a good test setup for my site - help me create the first 3-5 test case"
type textarea "*"
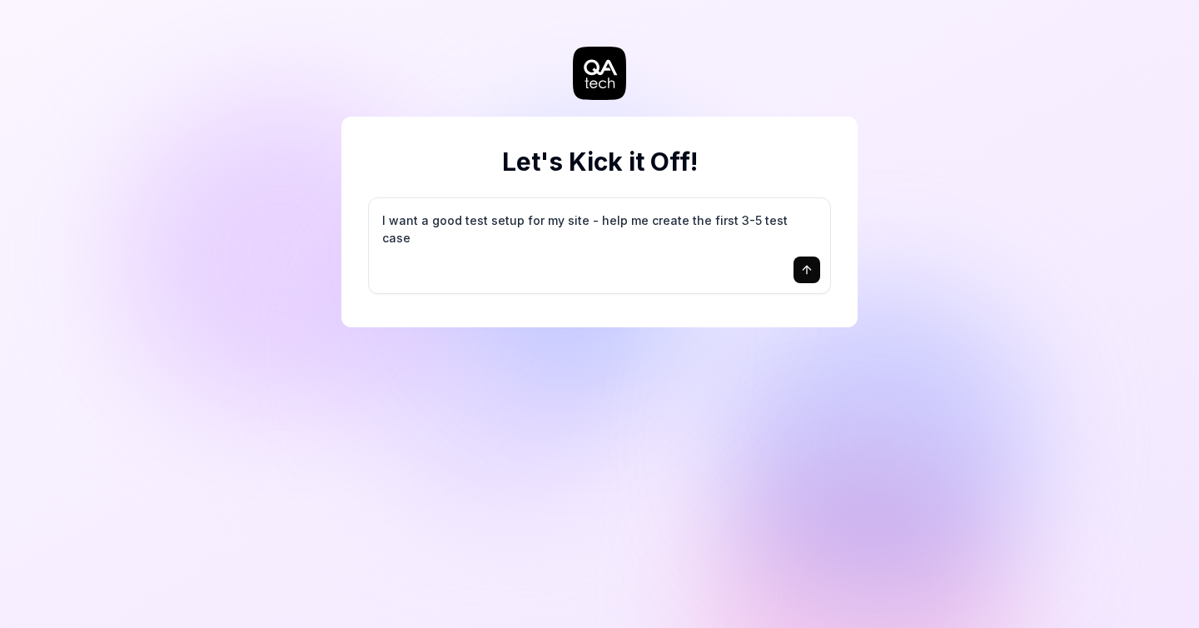
type textarea "I want a good test setup for my site - help me create the first 3-5 test cases"
click at [688, 199] on div "I want a good test setup for my site - help me create the first 3-5 test cases" at bounding box center [599, 245] width 461 height 95
click at [688, 213] on textarea "I want a good test setup for my site - help me create the first 3-5 test cases" at bounding box center [599, 229] width 441 height 42
click at [809, 282] on button "submit" at bounding box center [806, 269] width 27 height 27
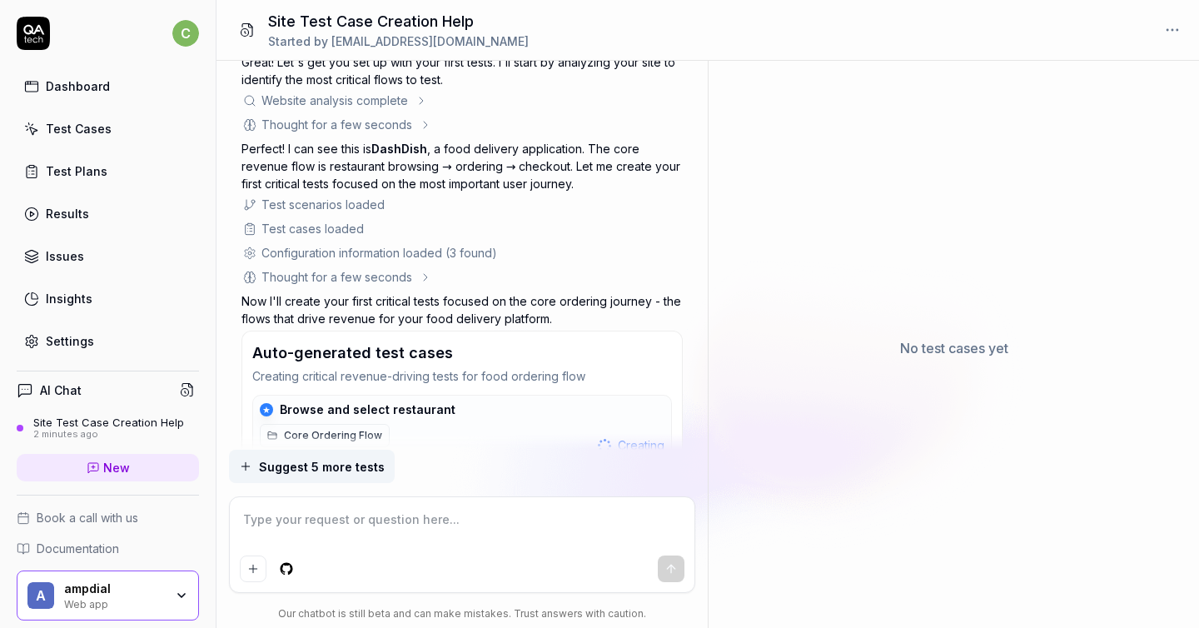
scroll to position [138, 0]
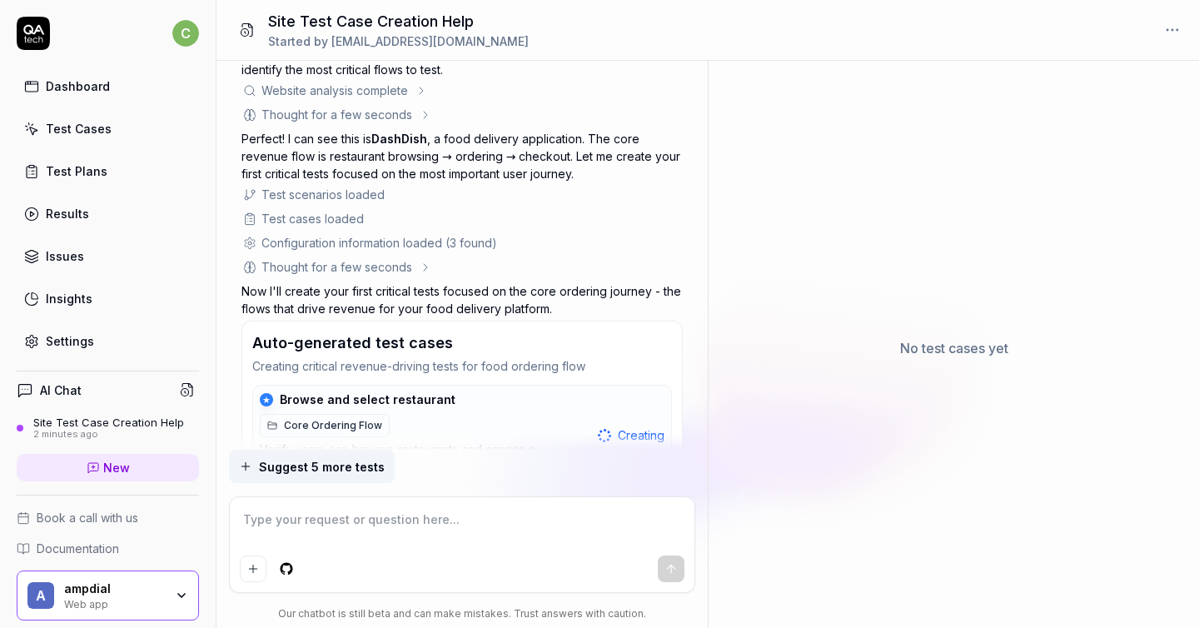
click at [346, 217] on div "Test cases loaded" at bounding box center [312, 218] width 102 height 17
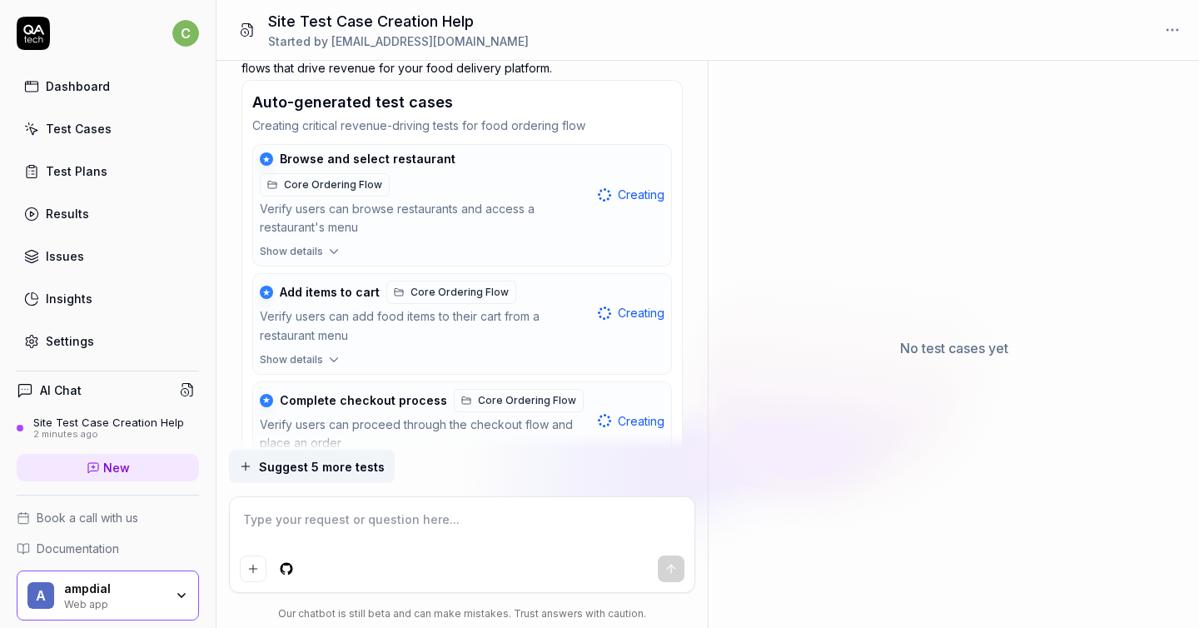
scroll to position [383, 0]
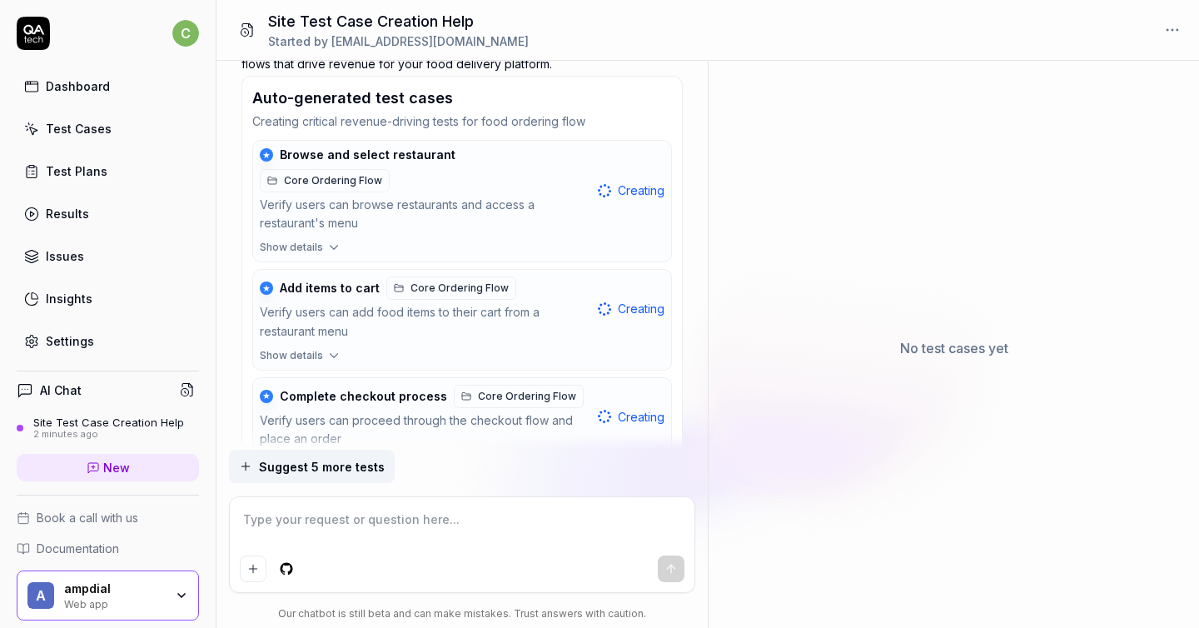
click at [331, 240] on icon "button" at bounding box center [333, 247] width 15 height 15
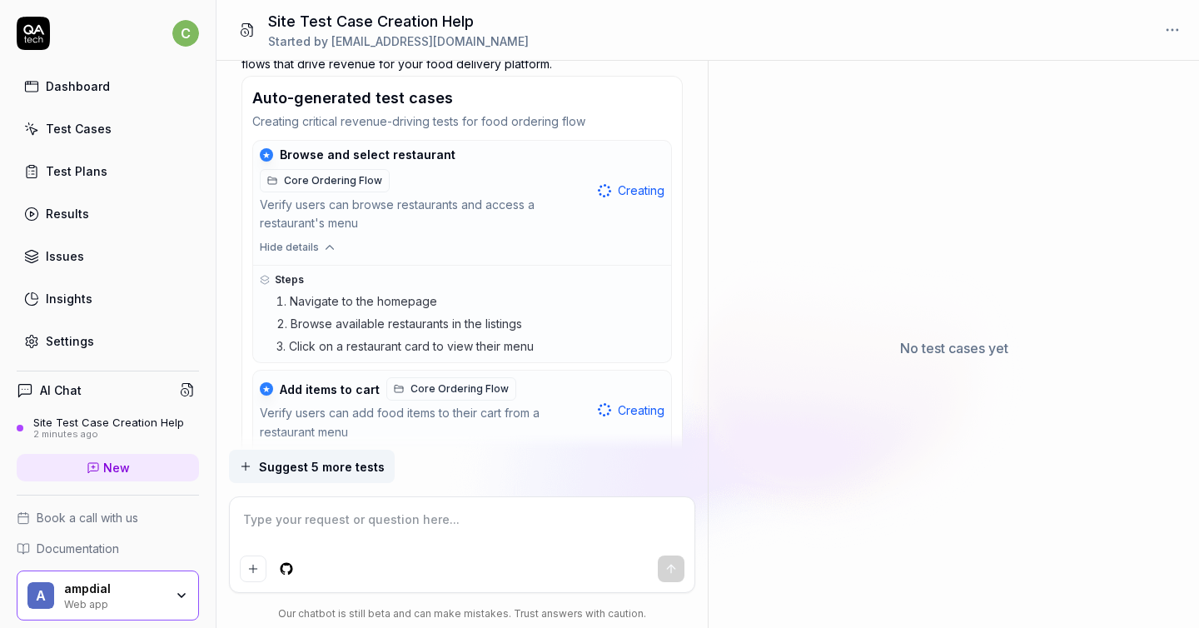
click at [331, 240] on icon "button" at bounding box center [329, 247] width 15 height 15
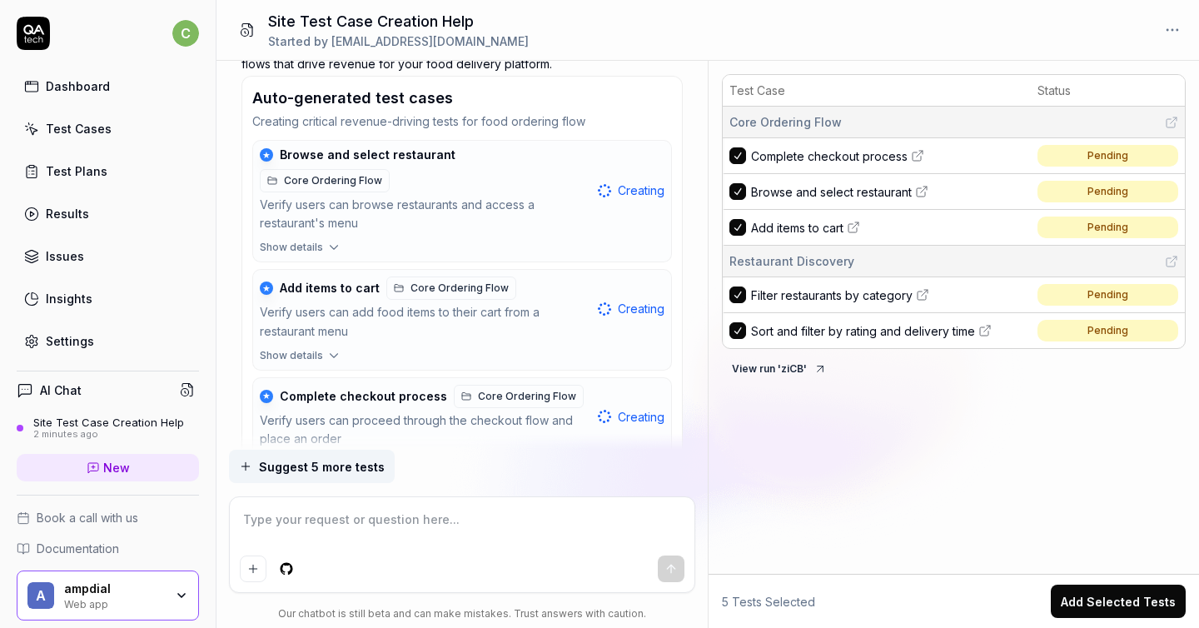
click at [336, 348] on button "Show details" at bounding box center [462, 359] width 418 height 22
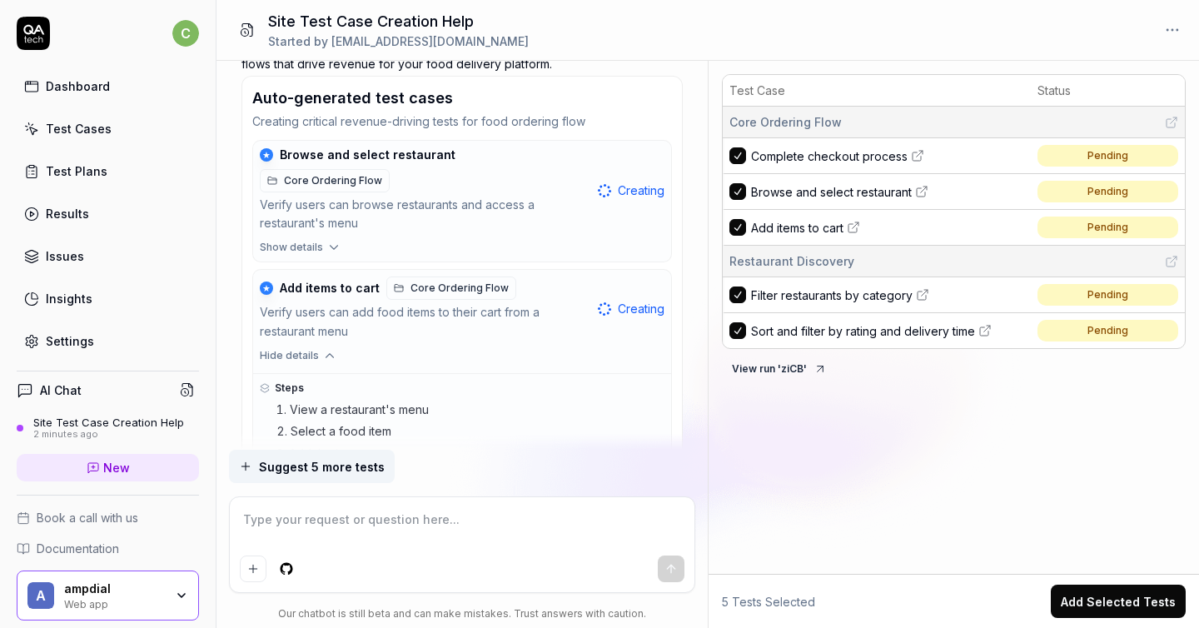
click at [336, 348] on button "Hide details" at bounding box center [462, 359] width 418 height 22
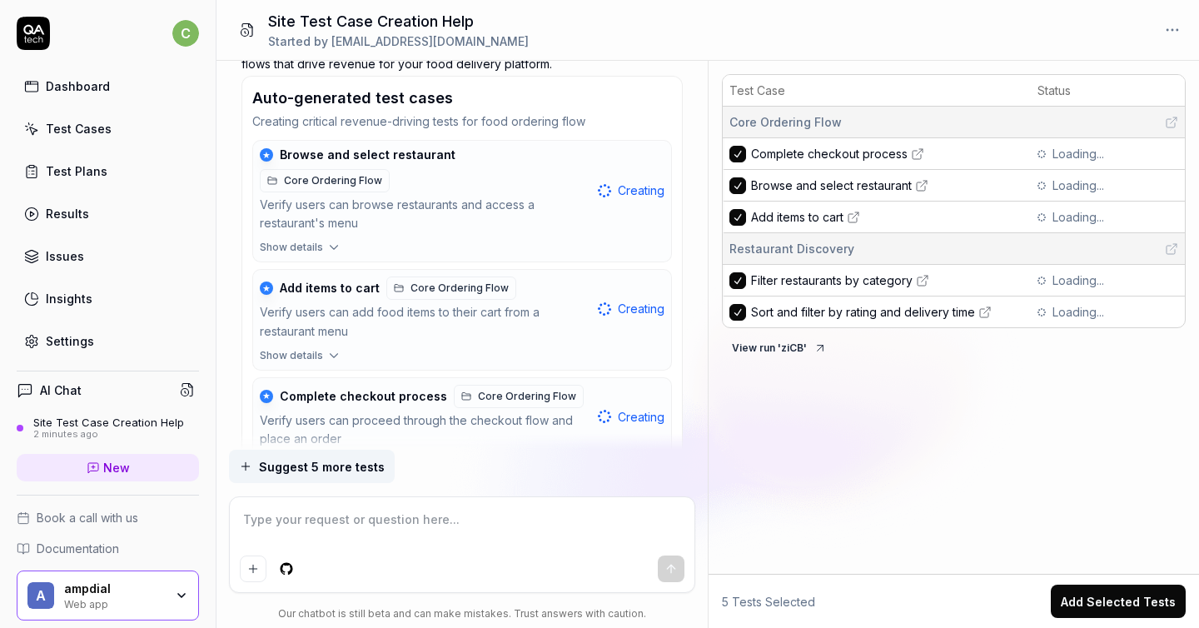
click at [341, 431] on button "★ Complete checkout process Core Ordering Flow Verify users can proceed through…" at bounding box center [462, 417] width 418 height 78
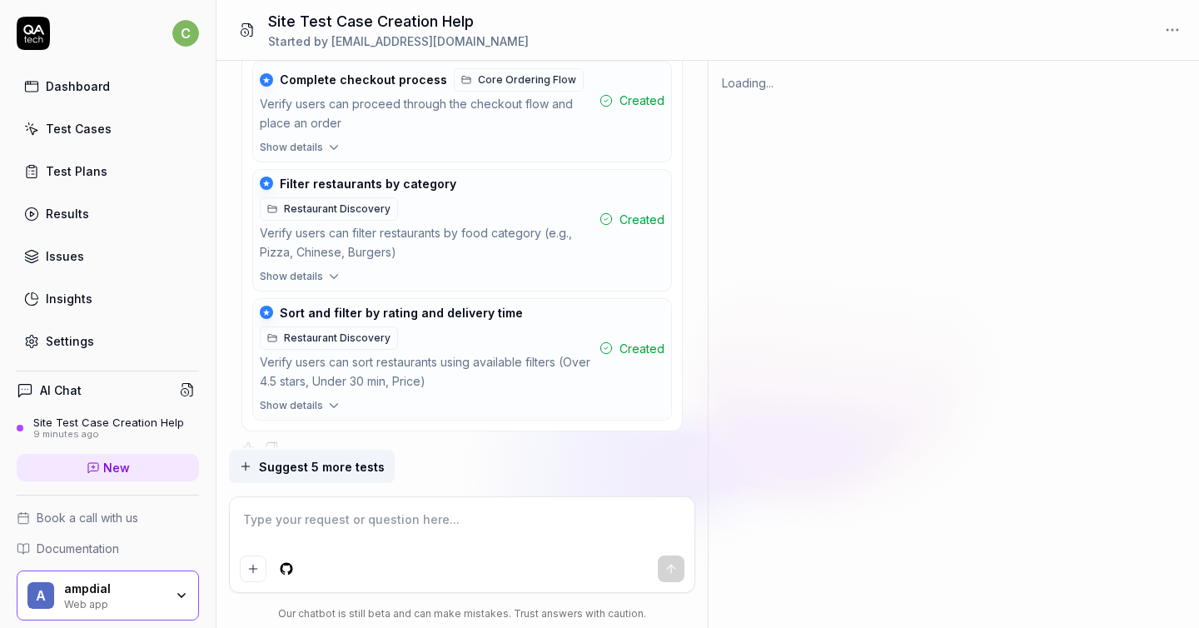
scroll to position [1064, 0]
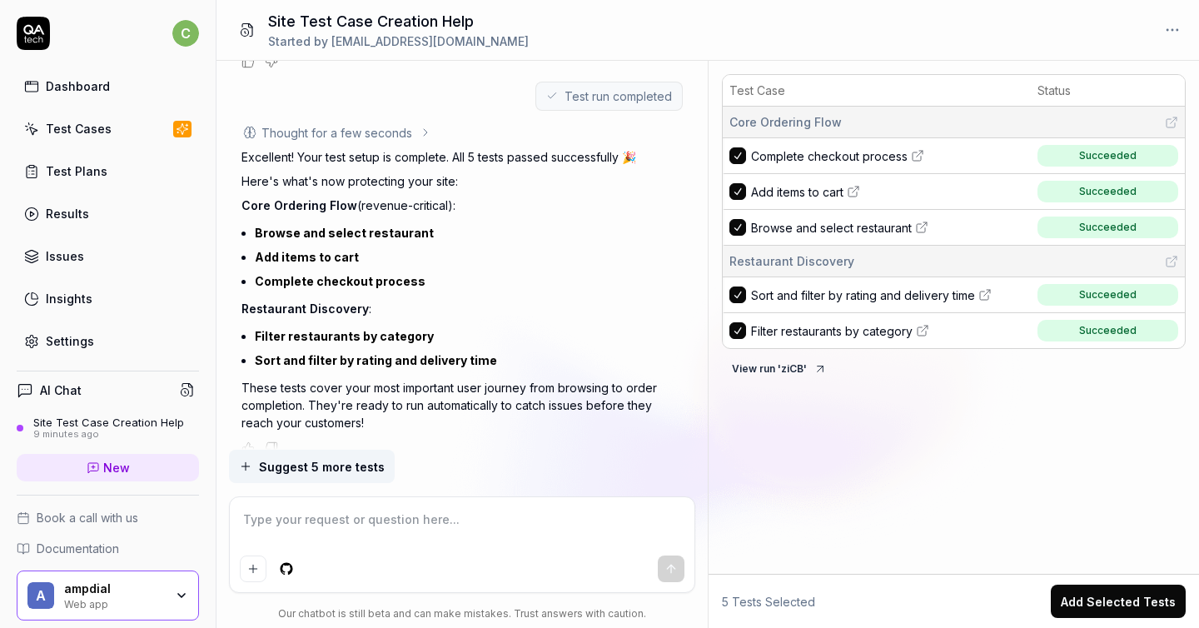
click at [1103, 604] on button "Add Selected Tests" at bounding box center [1118, 600] width 135 height 33
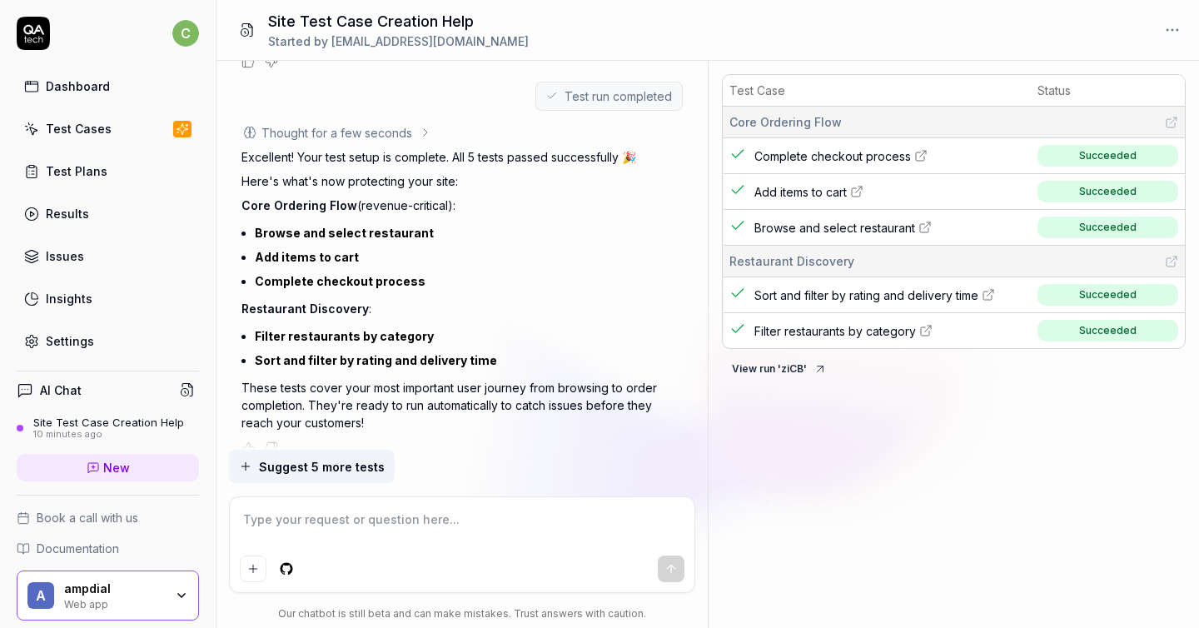
click at [803, 365] on button "View run ' ziCB '" at bounding box center [779, 368] width 115 height 27
click at [61, 155] on link "Test Plans" at bounding box center [108, 171] width 182 height 32
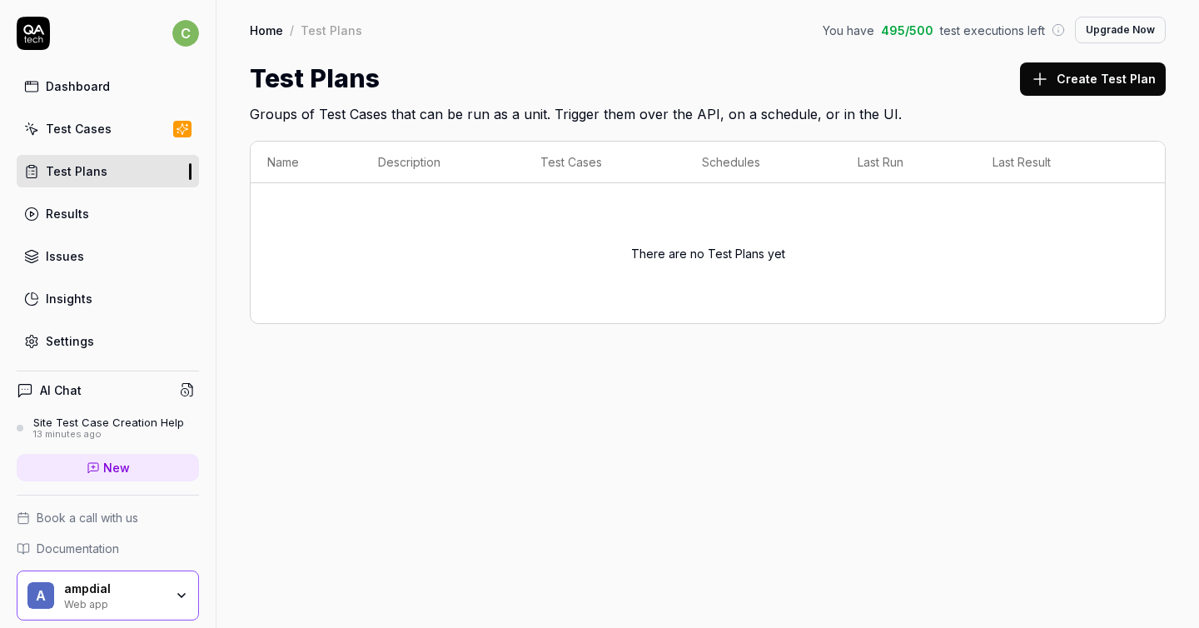
click at [53, 208] on div "Results" at bounding box center [67, 213] width 43 height 17
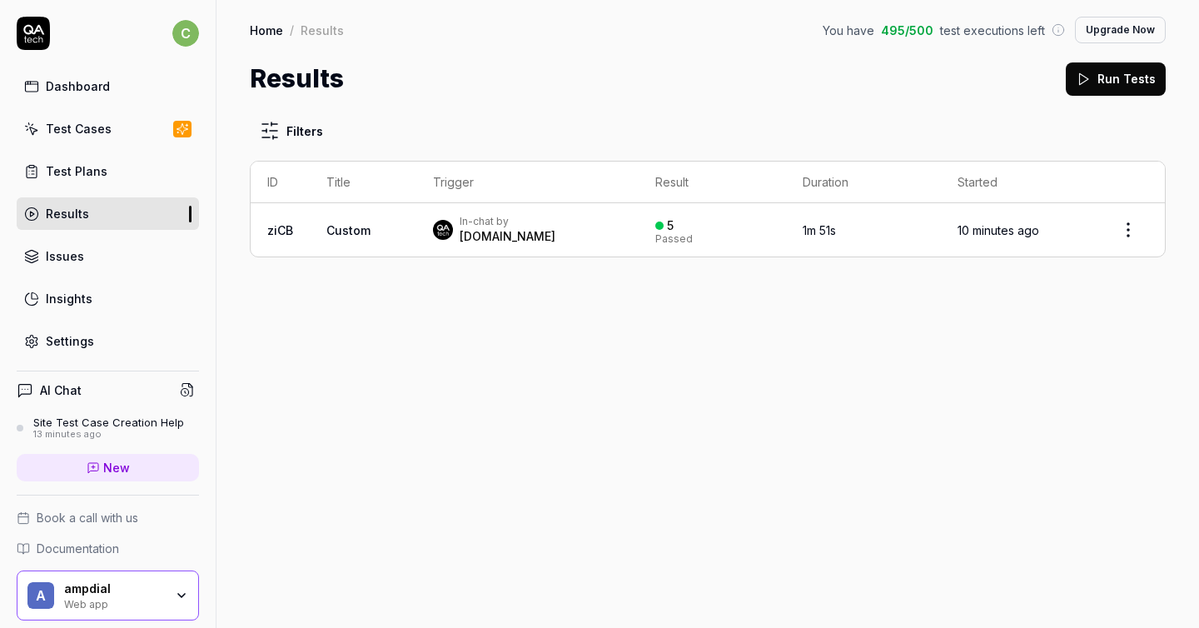
click at [301, 228] on td "ziCB" at bounding box center [280, 229] width 59 height 53
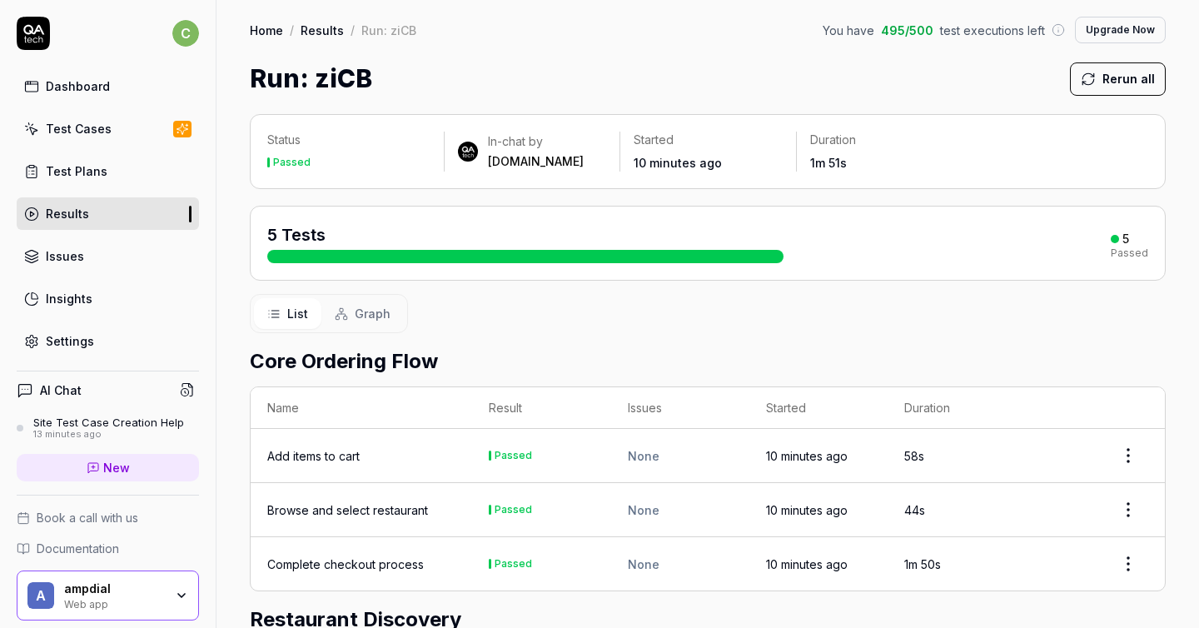
click at [314, 452] on div "Add items to cart" at bounding box center [313, 455] width 92 height 17
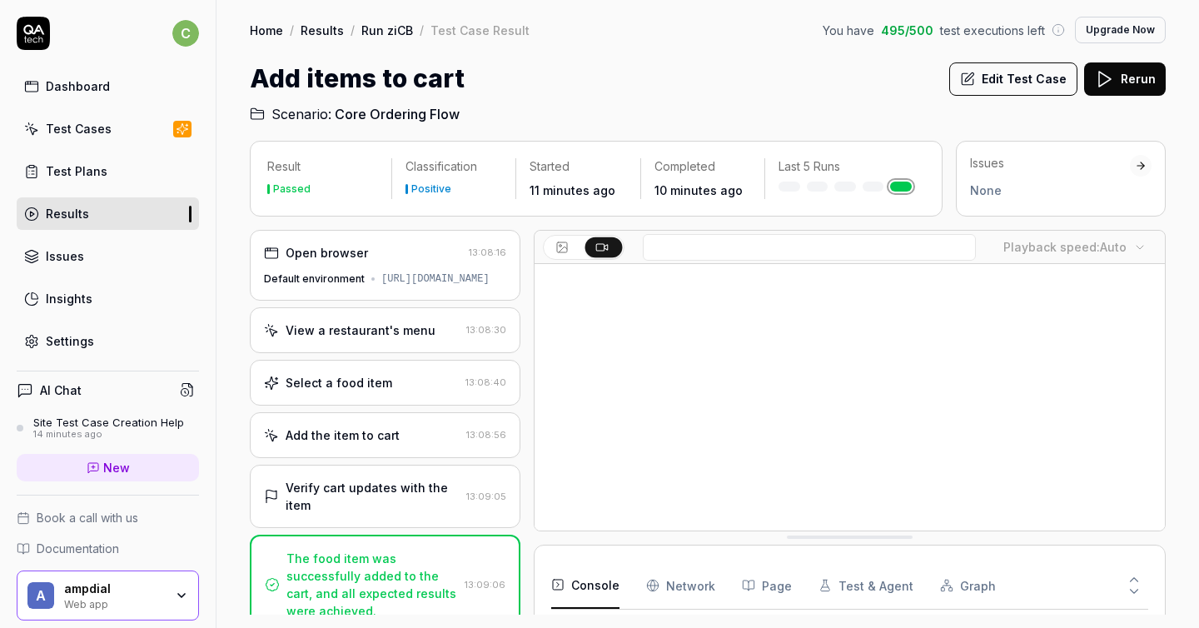
scroll to position [127, 0]
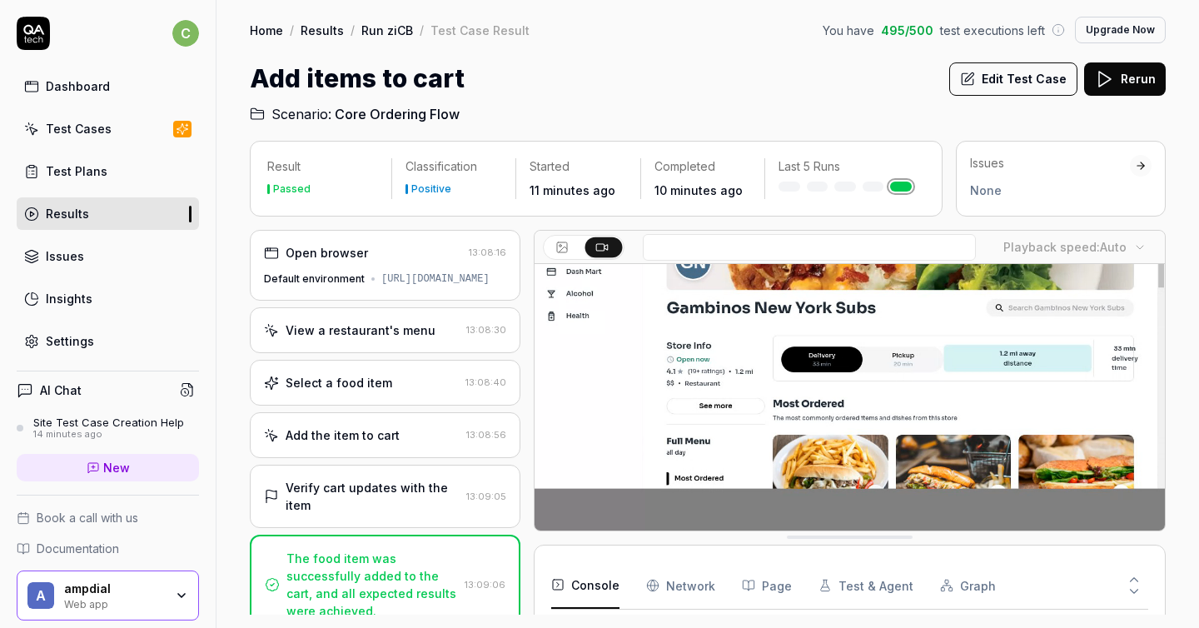
click at [798, 544] on div "Playback speed: Auto Console Network Page Test & Agent Graph 1 Total Deprecated…" at bounding box center [850, 422] width 632 height 385
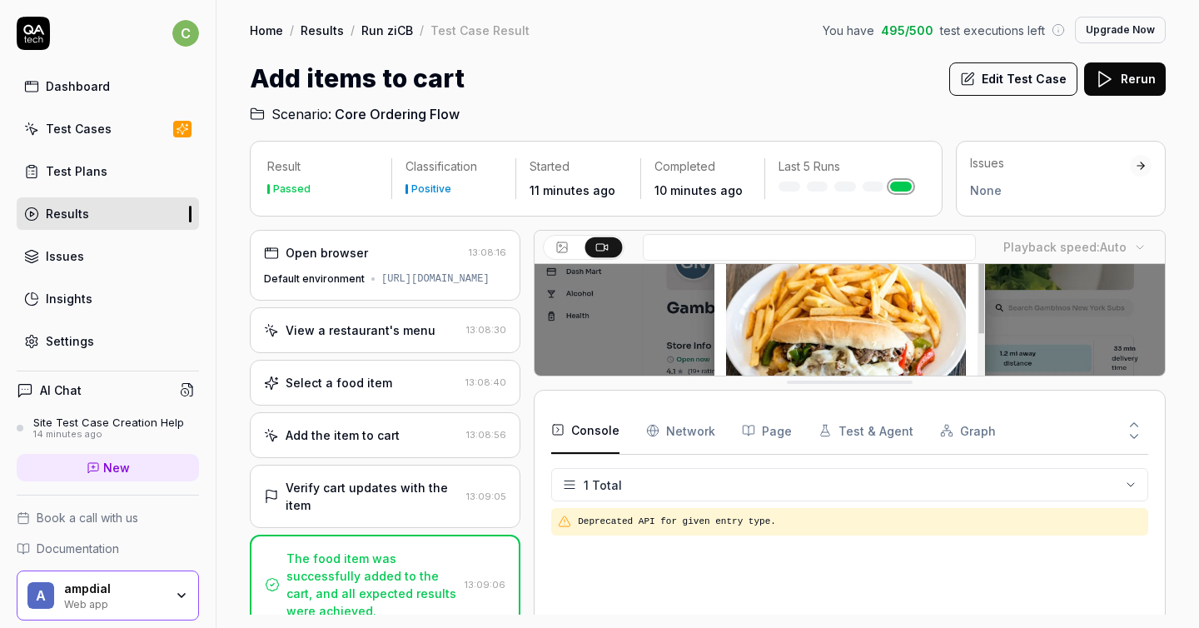
drag, startPoint x: 798, startPoint y: 539, endPoint x: 786, endPoint y: 375, distance: 165.3
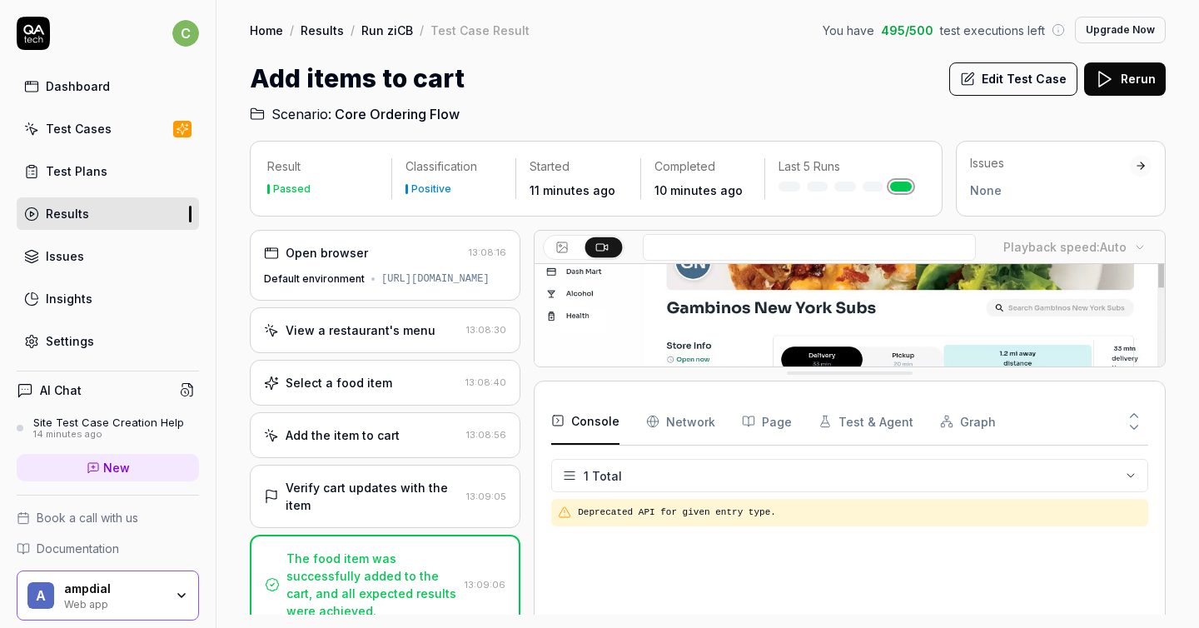
click at [554, 241] on button at bounding box center [563, 247] width 37 height 20
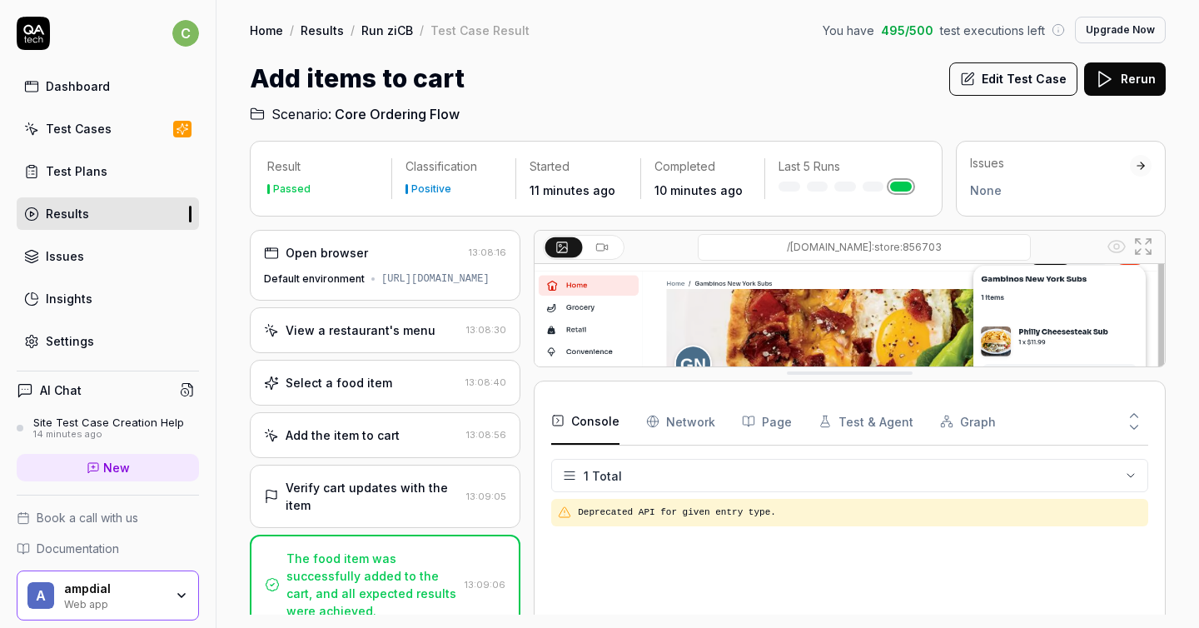
scroll to position [291, 0]
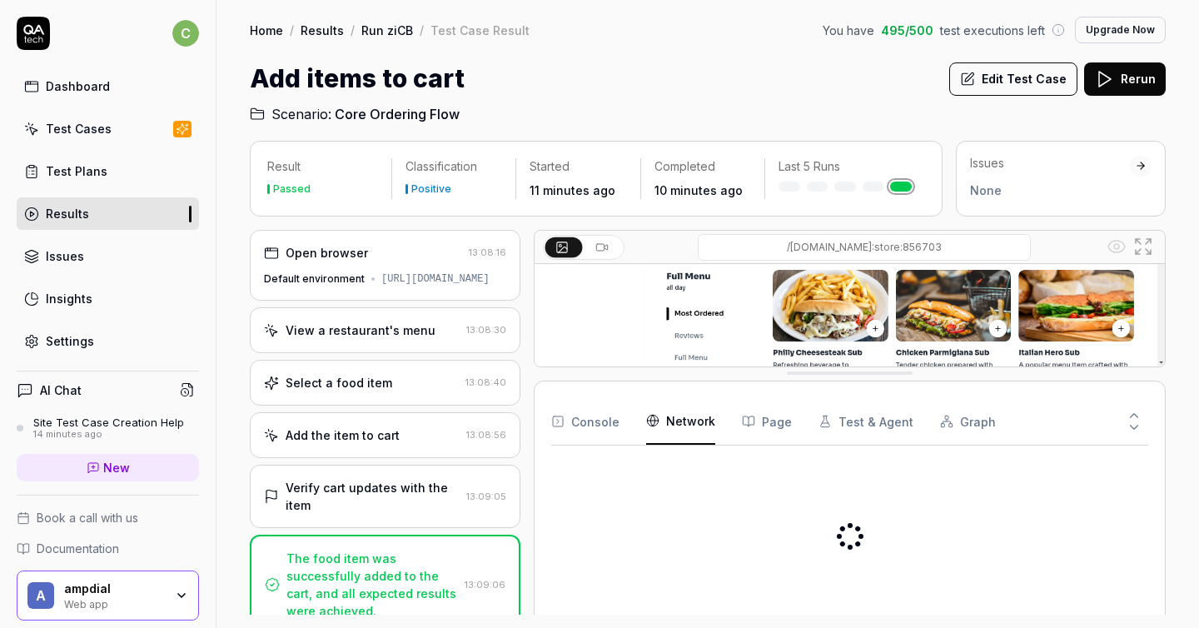
click at [651, 435] on Requests "Network" at bounding box center [680, 421] width 69 height 47
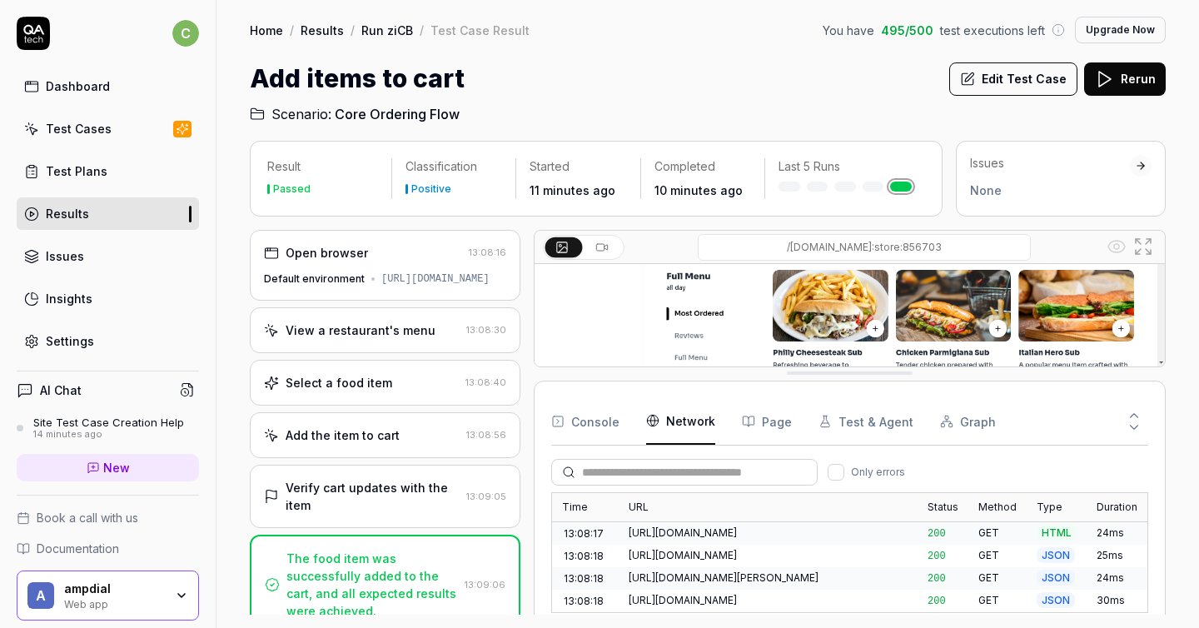
scroll to position [125, 0]
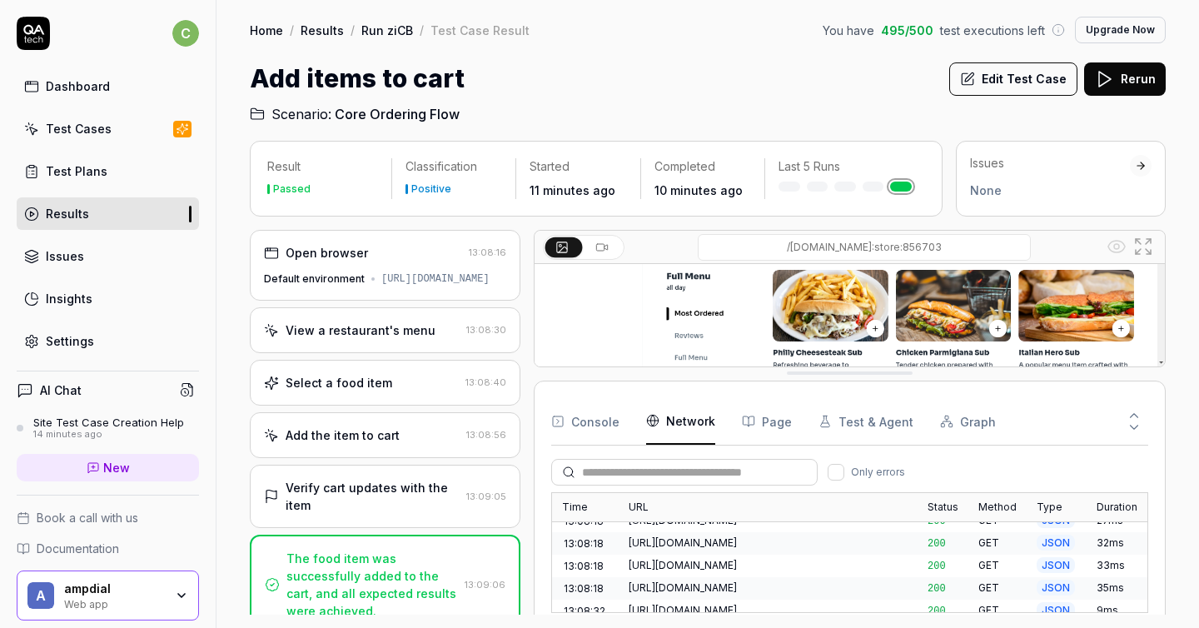
click at [773, 426] on button "Page" at bounding box center [767, 421] width 50 height 47
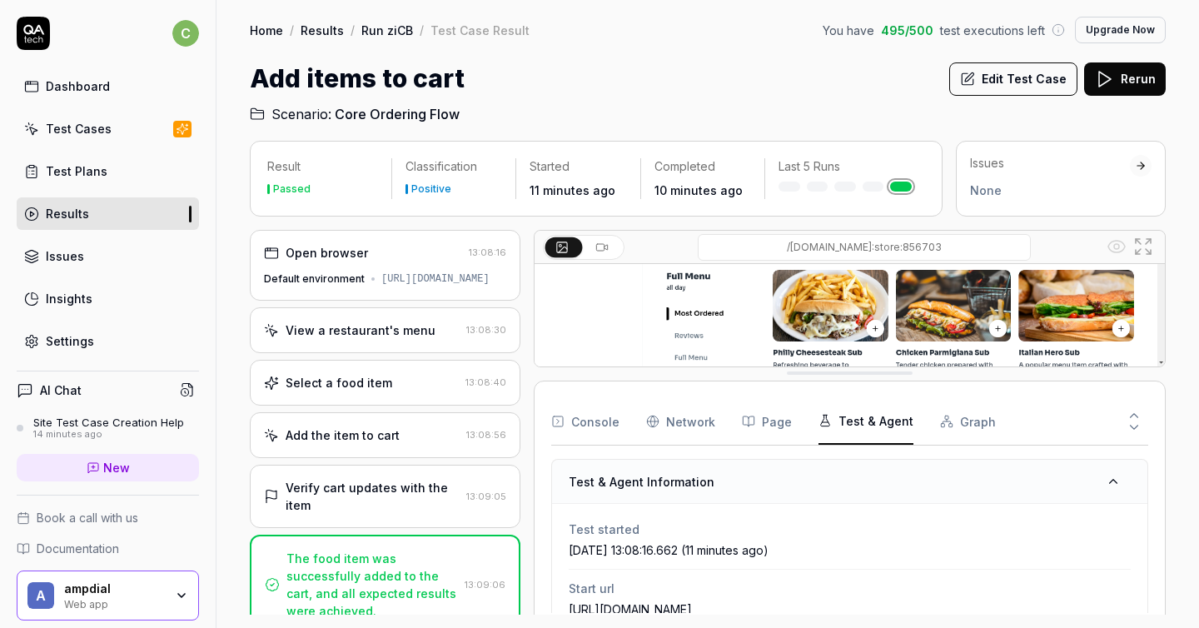
click at [853, 426] on button "Test & Agent" at bounding box center [865, 421] width 95 height 47
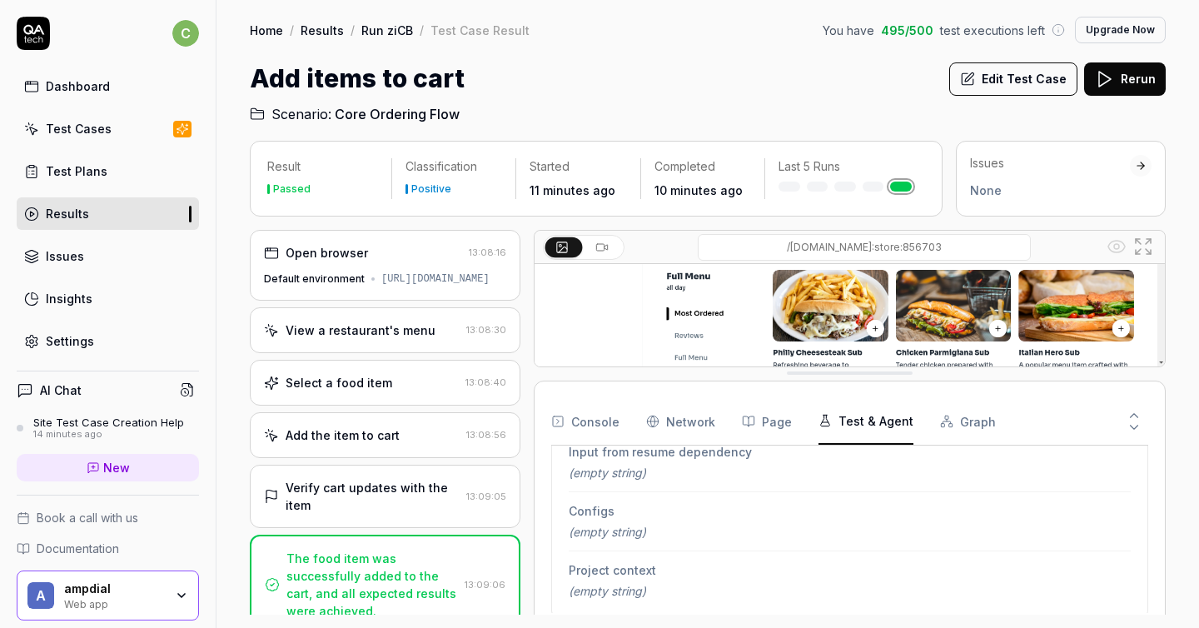
scroll to position [453, 0]
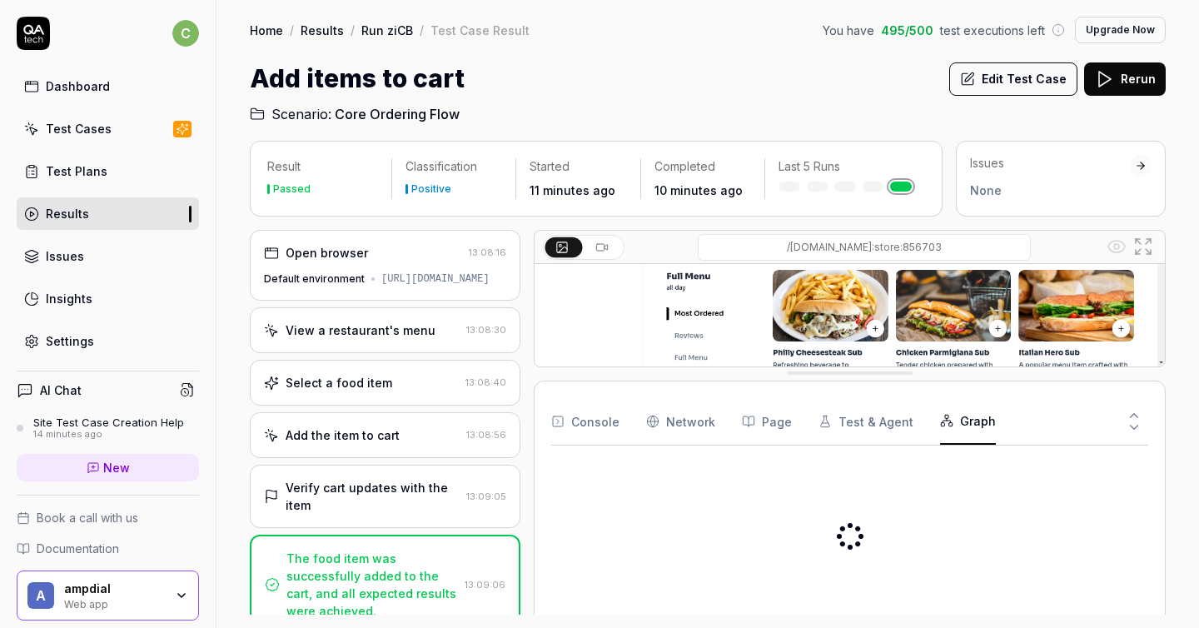
click at [950, 417] on button "Graph" at bounding box center [968, 421] width 56 height 47
click at [817, 530] on div "A d d i t e m s t o c a r t 58s Passed" at bounding box center [849, 536] width 597 height 154
click at [377, 528] on div "Verify cart updates with the item 13:09:05" at bounding box center [385, 496] width 271 height 63
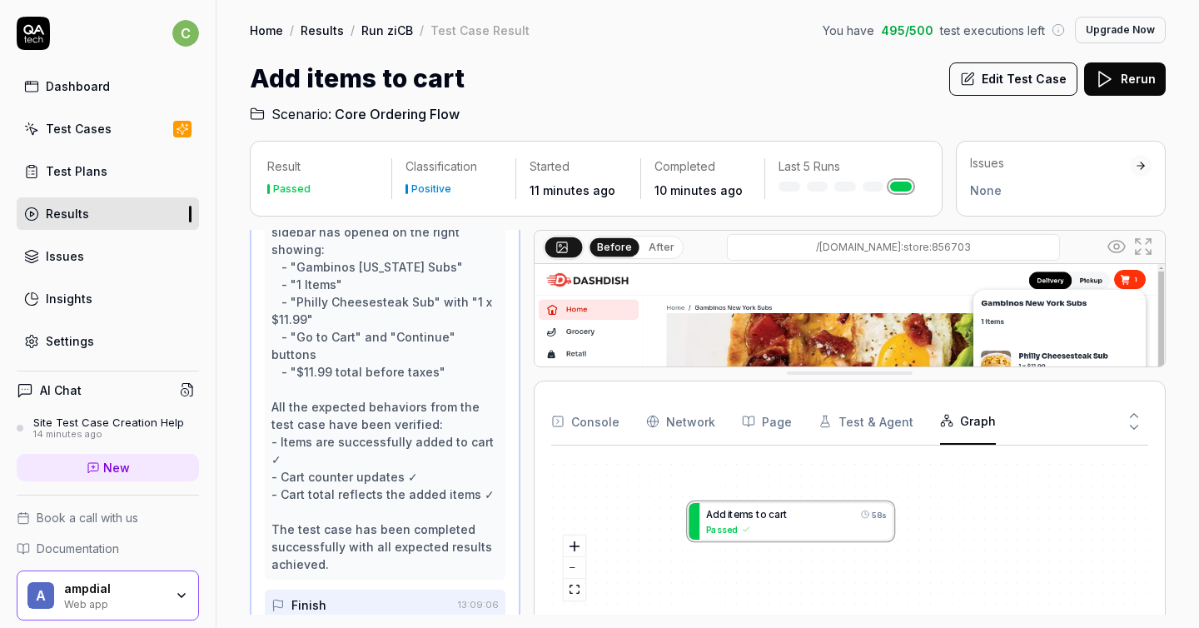
scroll to position [553, 0]
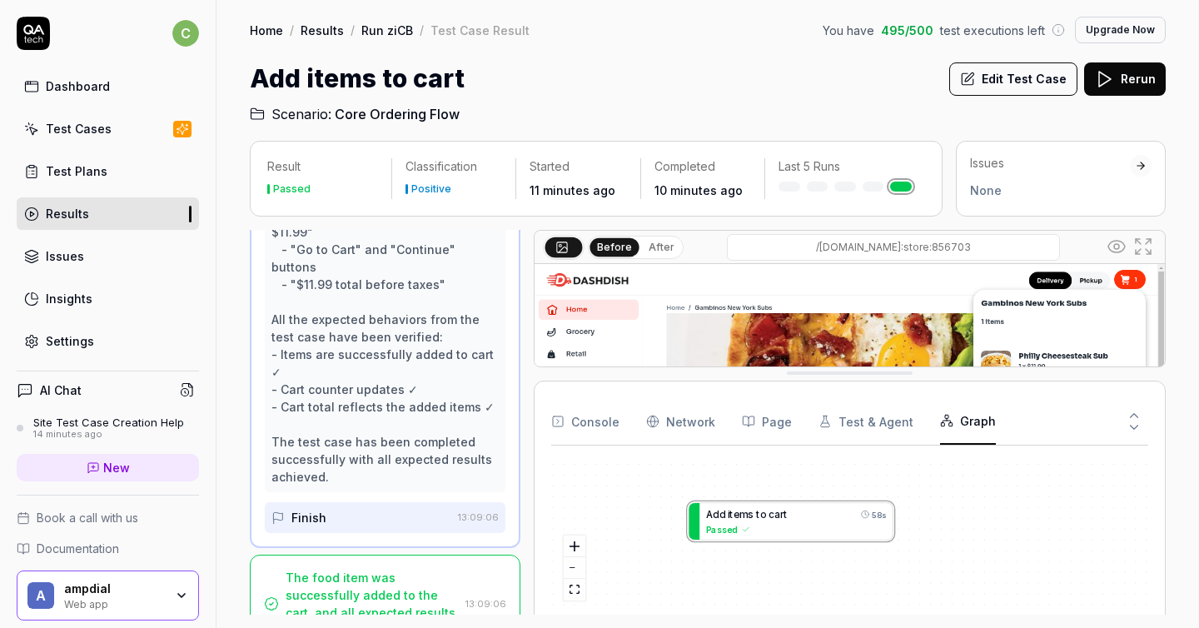
click at [400, 569] on div "The food item was successfully added to the cart, and all expected results were…" at bounding box center [372, 604] width 173 height 70
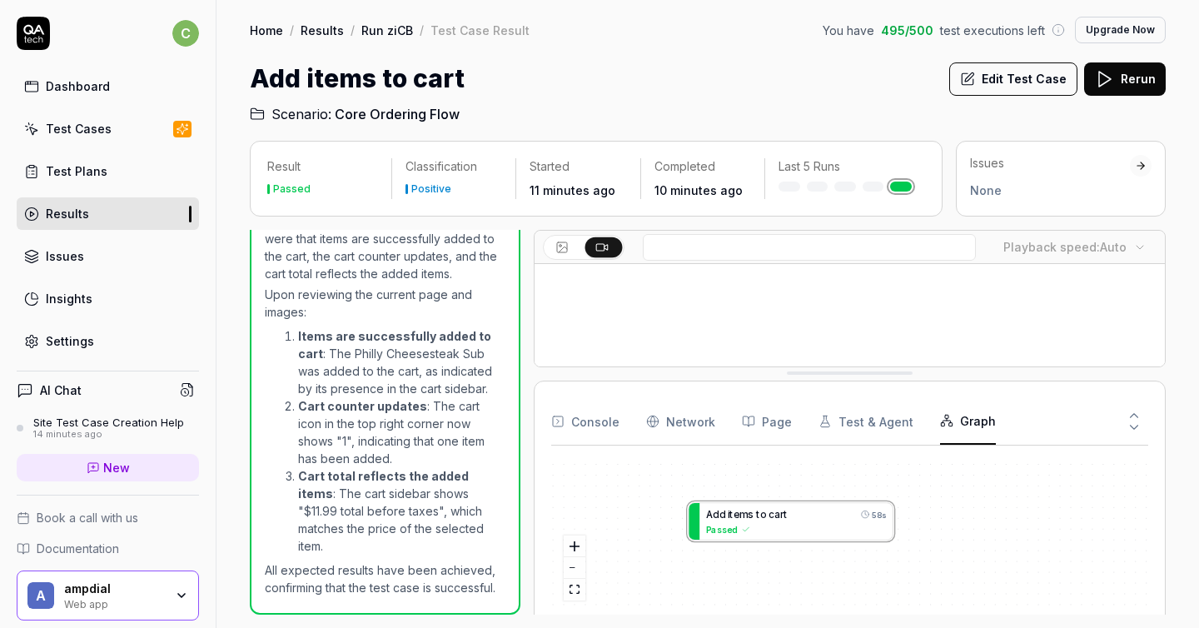
scroll to position [431, 0]
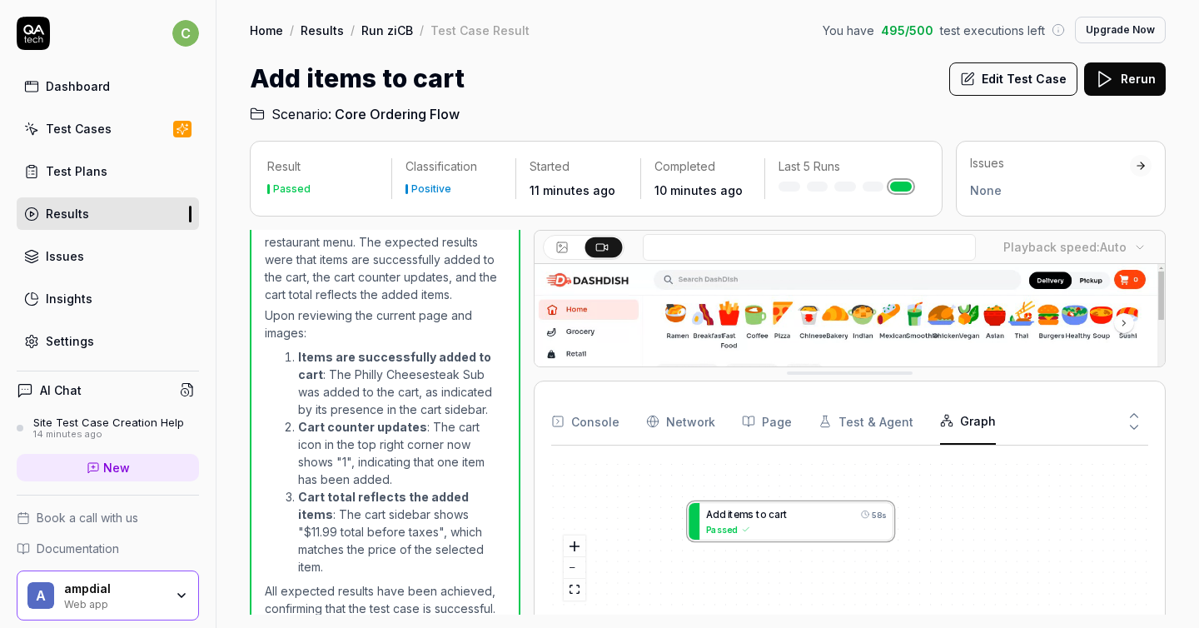
click at [142, 247] on link "Issues" at bounding box center [108, 256] width 182 height 32
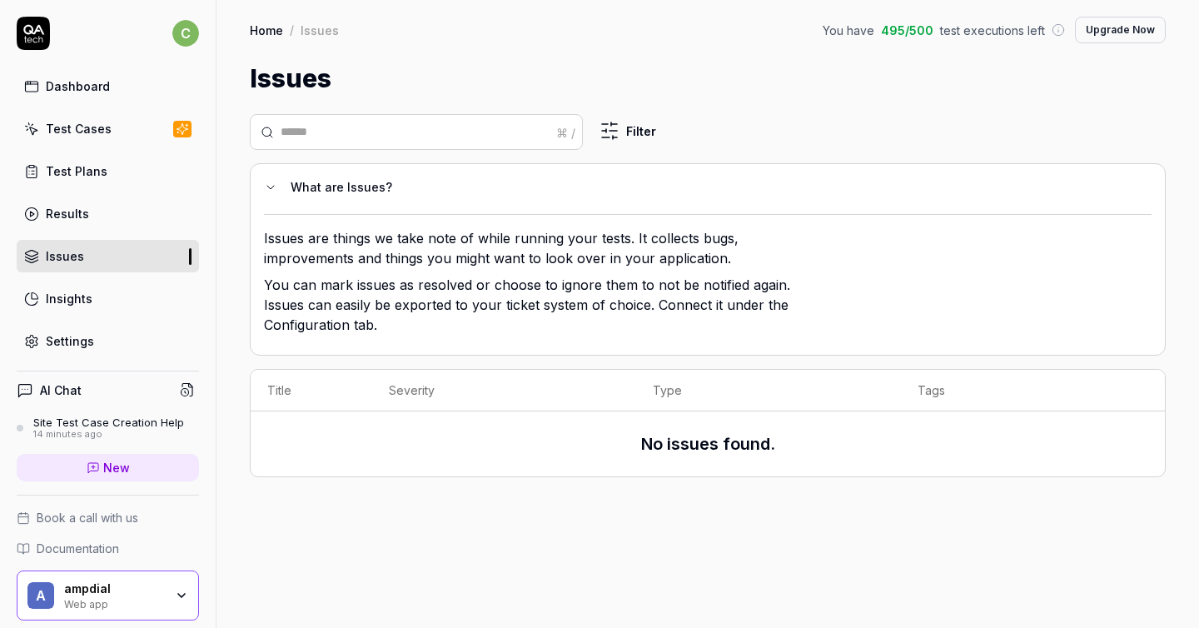
click at [140, 316] on div "Dashboard Test Cases Test Plans Results Issues Insights Settings" at bounding box center [108, 213] width 182 height 287
click at [134, 291] on link "Insights" at bounding box center [108, 298] width 182 height 32
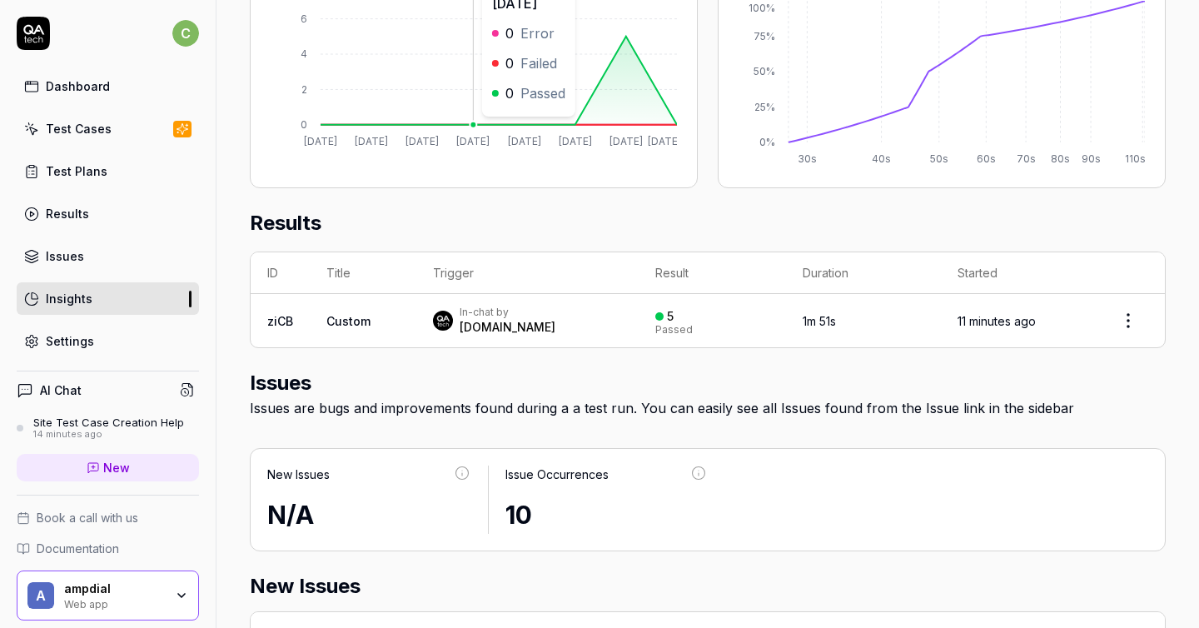
scroll to position [500, 0]
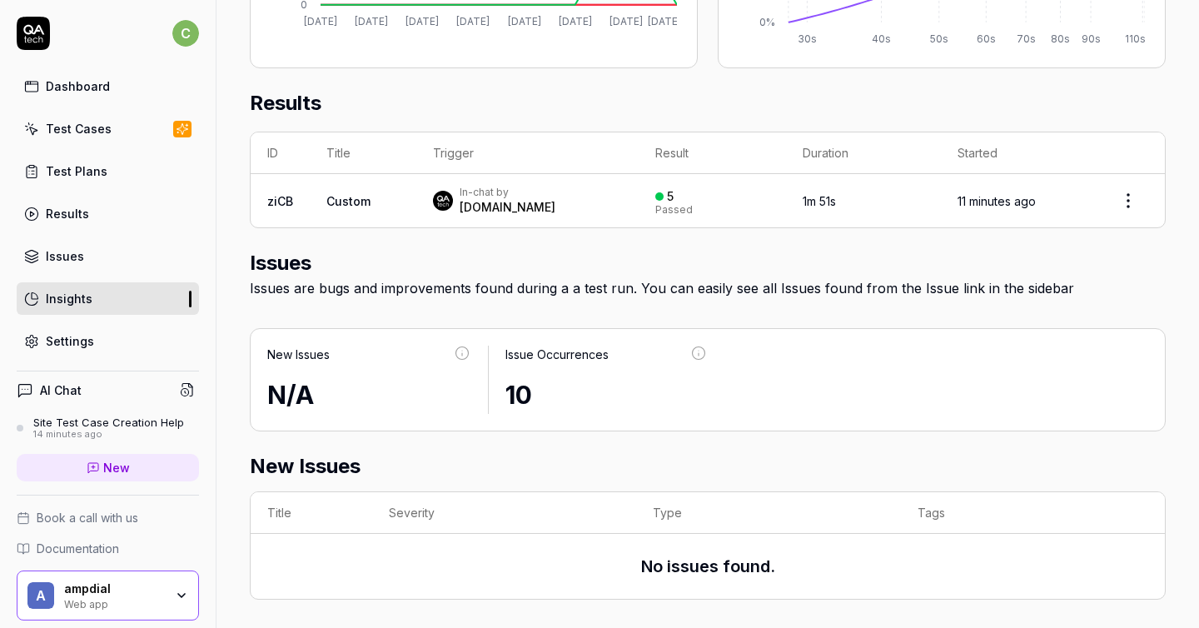
click at [52, 351] on link "Settings" at bounding box center [108, 341] width 182 height 32
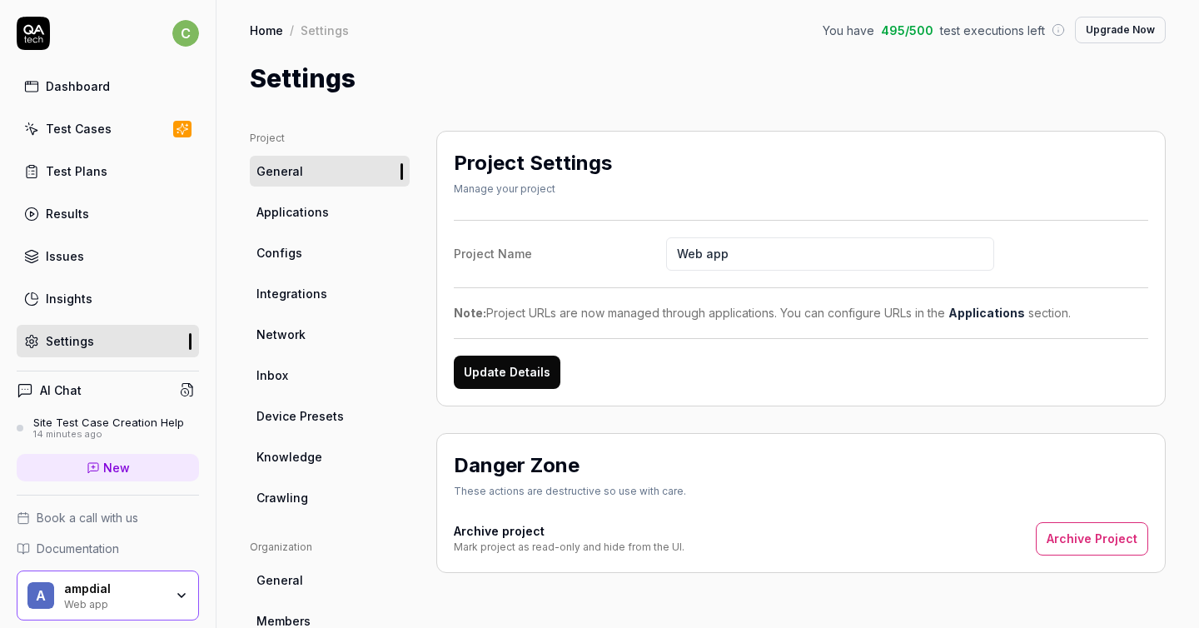
click at [371, 239] on link "Configs" at bounding box center [330, 252] width 160 height 31
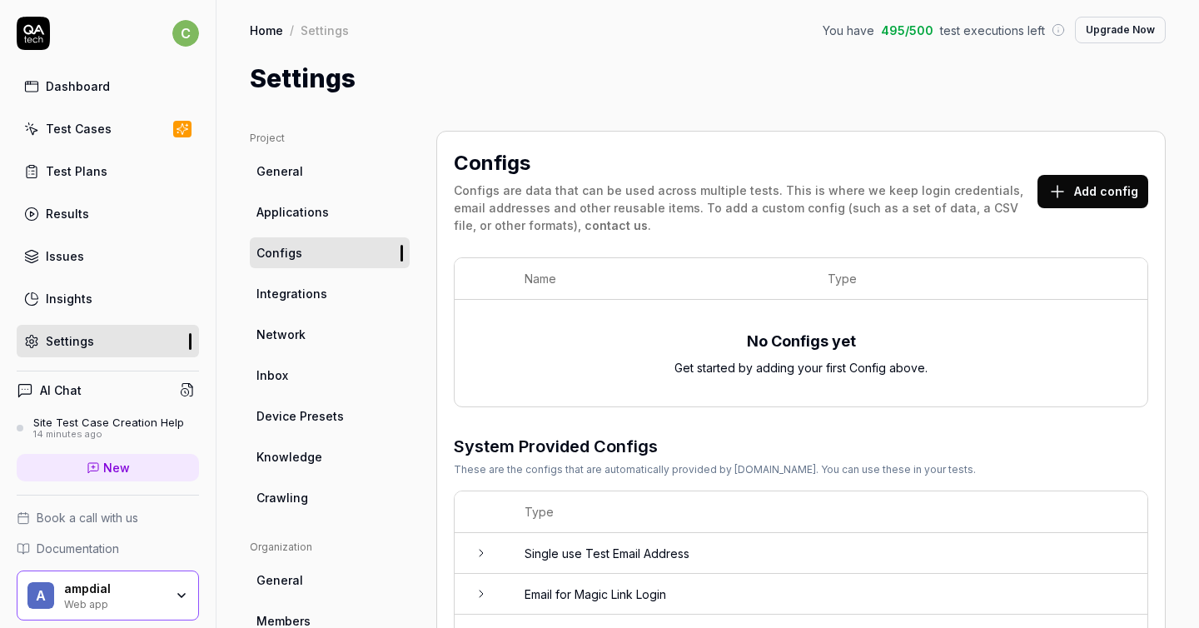
click at [345, 302] on link "Integrations" at bounding box center [330, 293] width 160 height 31
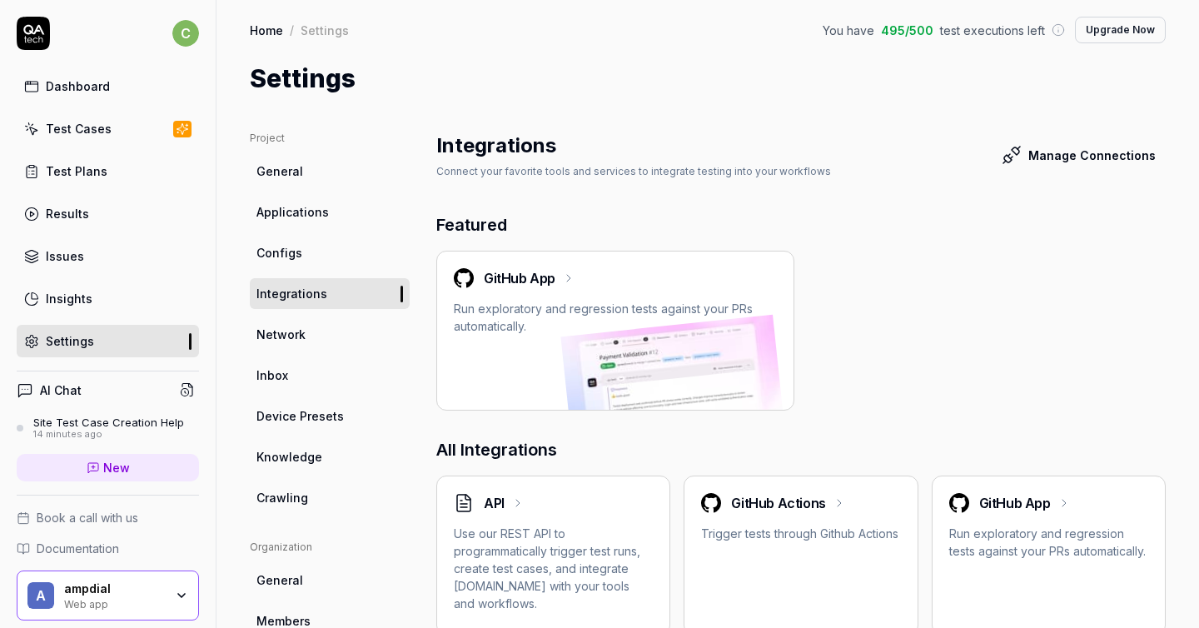
click at [352, 362] on link "Inbox" at bounding box center [330, 375] width 160 height 31
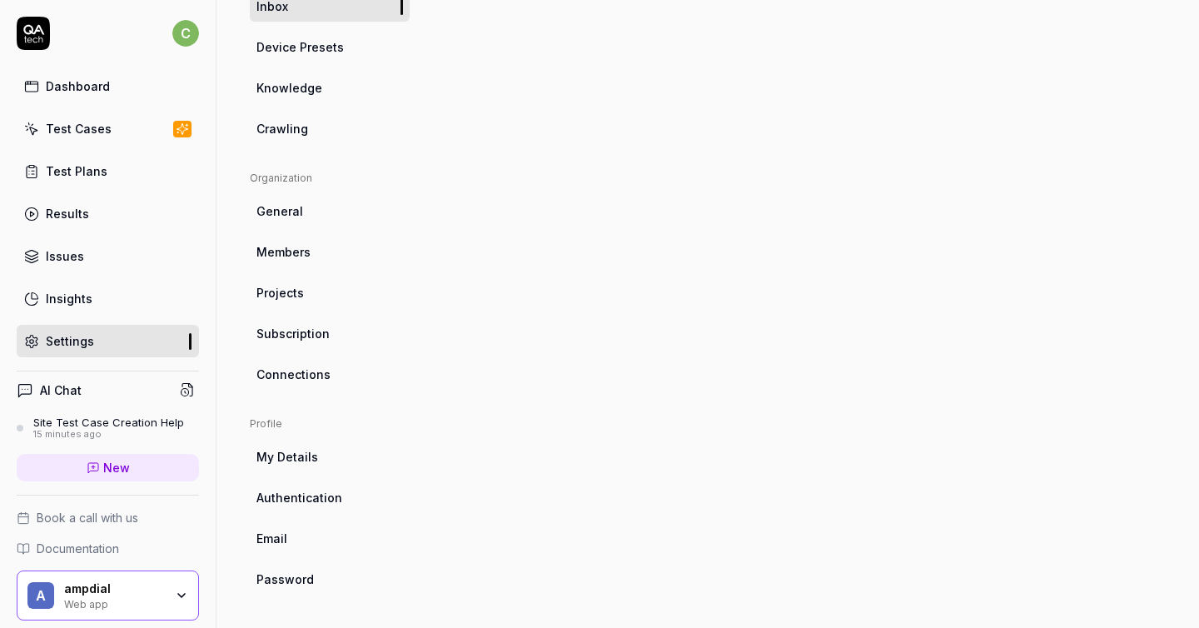
scroll to position [57, 0]
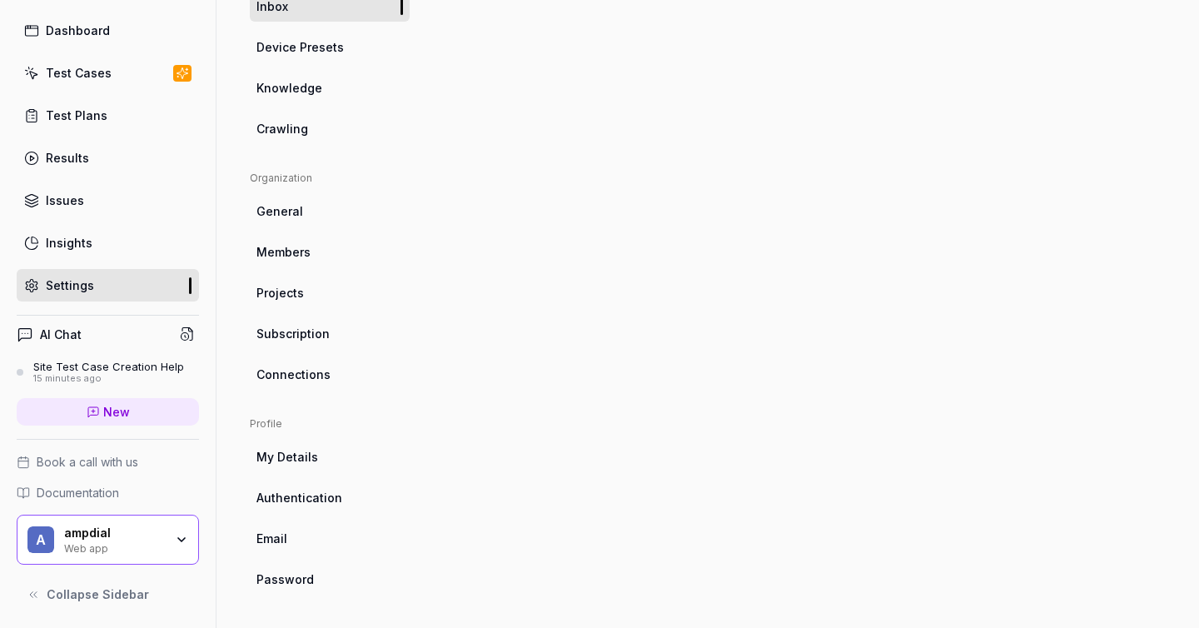
click at [124, 525] on div "ampdial" at bounding box center [114, 532] width 100 height 15
click at [161, 580] on button "Collapse Sidebar" at bounding box center [108, 594] width 182 height 33
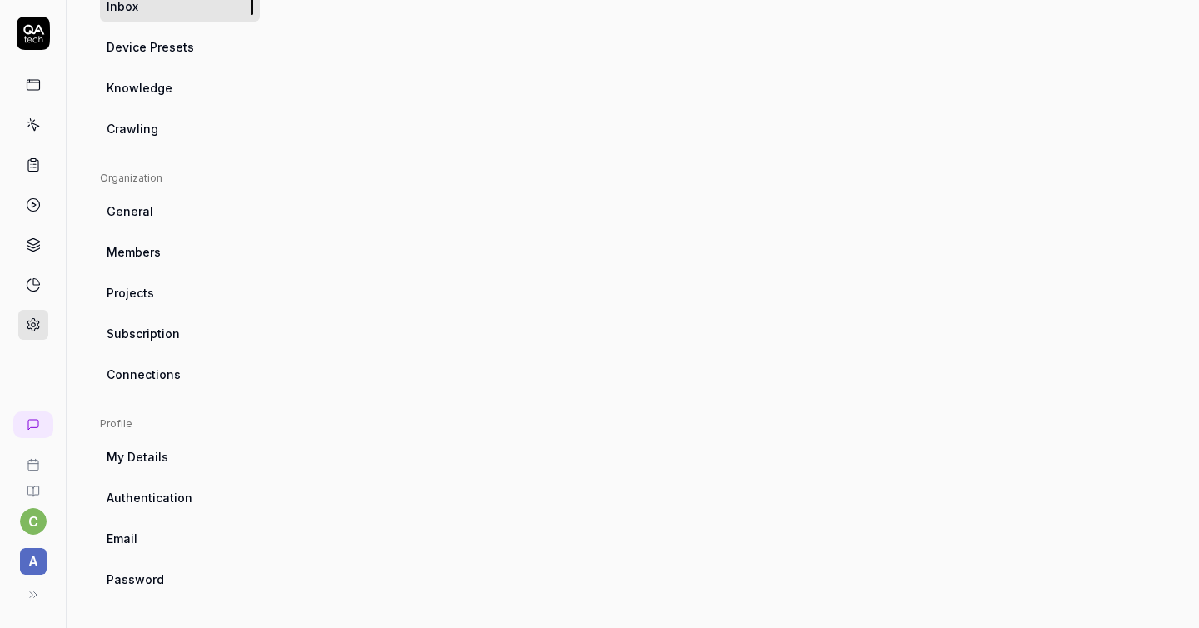
scroll to position [0, 0]
click at [21, 45] on icon at bounding box center [33, 33] width 33 height 33
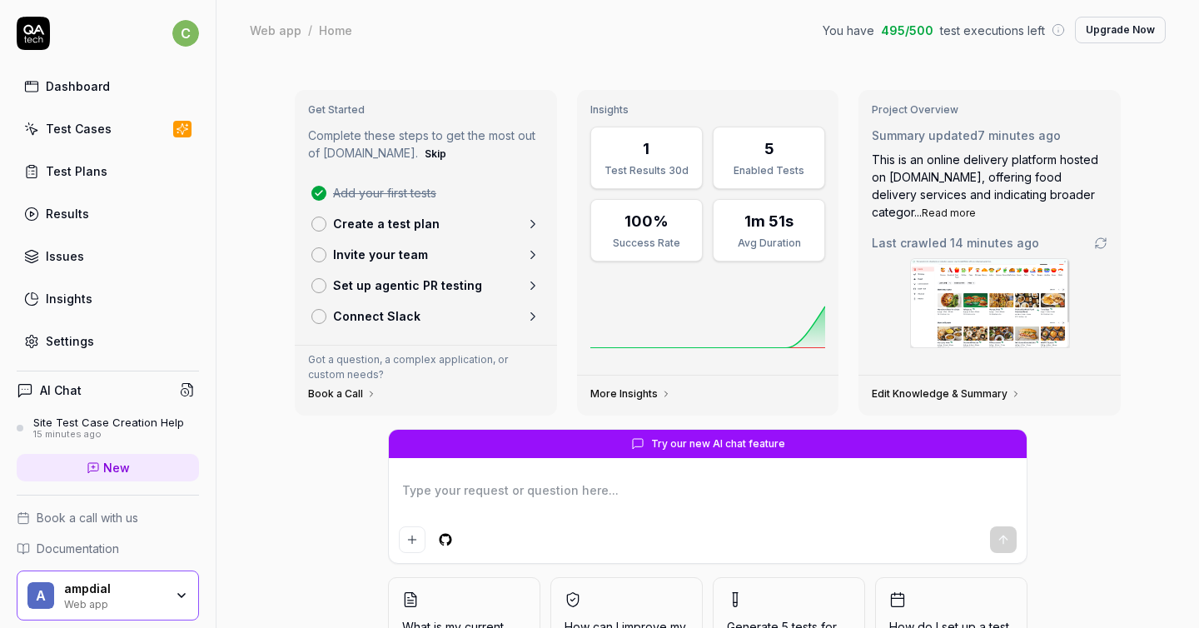
click at [1094, 33] on button "Upgrade Now" at bounding box center [1120, 30] width 91 height 27
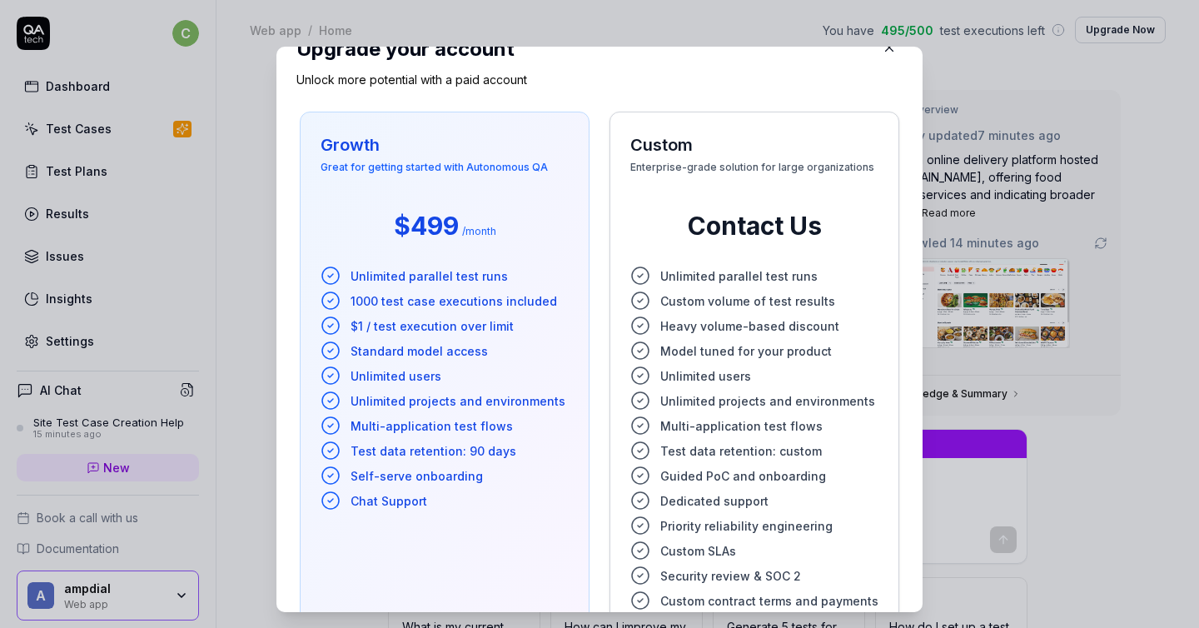
scroll to position [125, 0]
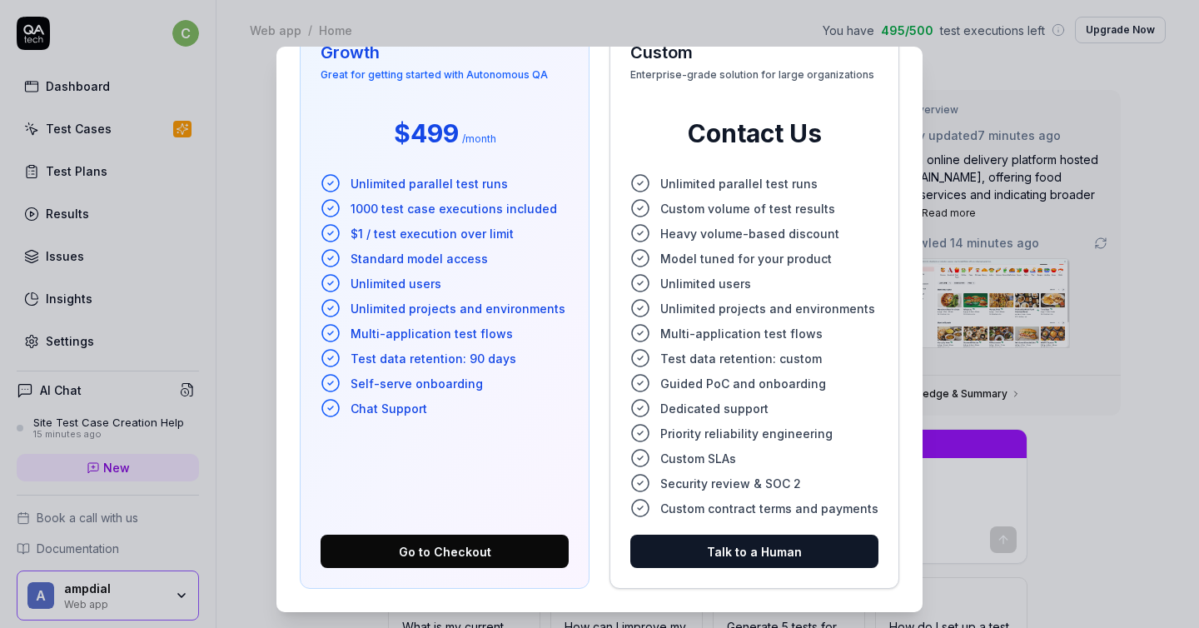
click at [400, 569] on div "Growth Great for getting started with Autonomous QA $499 / month Unlimited para…" at bounding box center [445, 303] width 290 height 569
type textarea "*"
click at [400, 539] on button "Go to Checkout" at bounding box center [445, 550] width 248 height 33
